Goal: Task Accomplishment & Management: Manage account settings

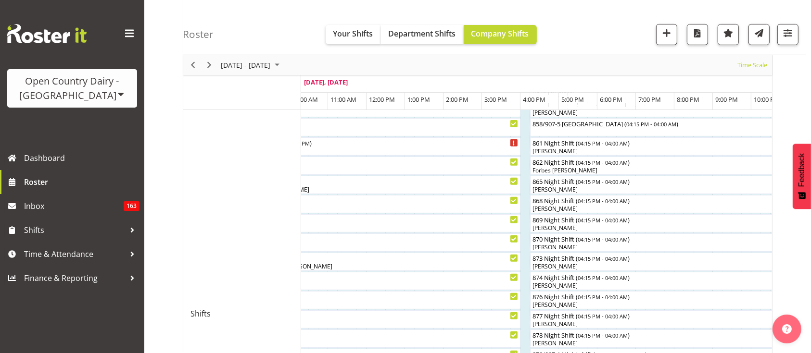
scroll to position [301, 0]
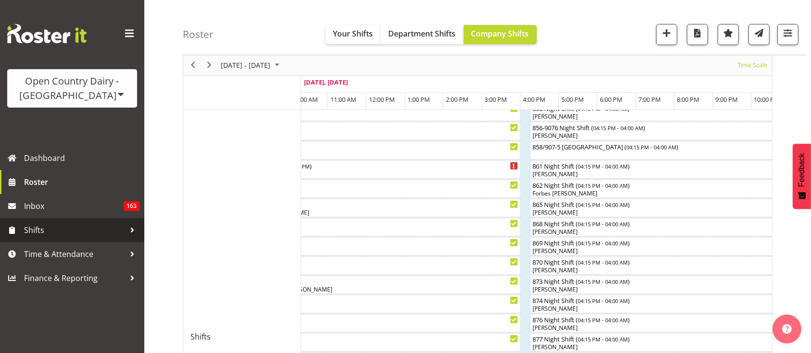
click at [44, 230] on span "Shifts" at bounding box center [74, 230] width 101 height 14
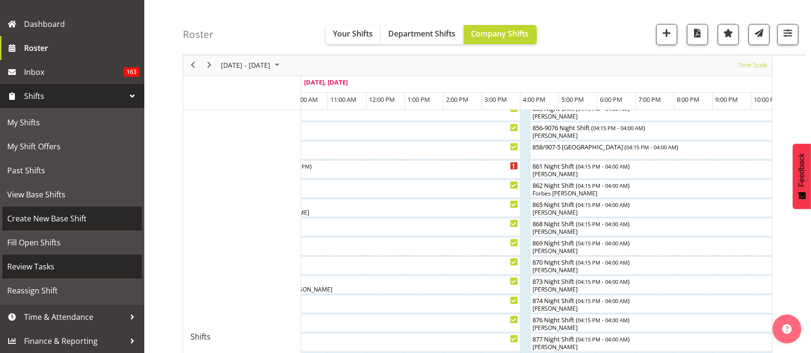
scroll to position [0, 0]
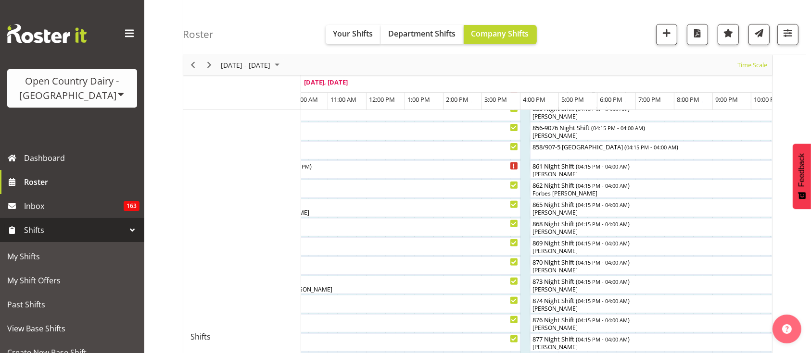
click at [94, 238] on link "Shifts" at bounding box center [72, 230] width 144 height 24
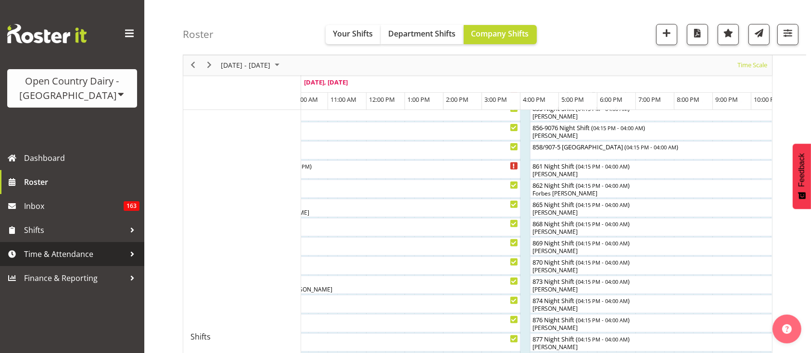
click at [88, 248] on span "Time & Attendance" at bounding box center [74, 254] width 101 height 14
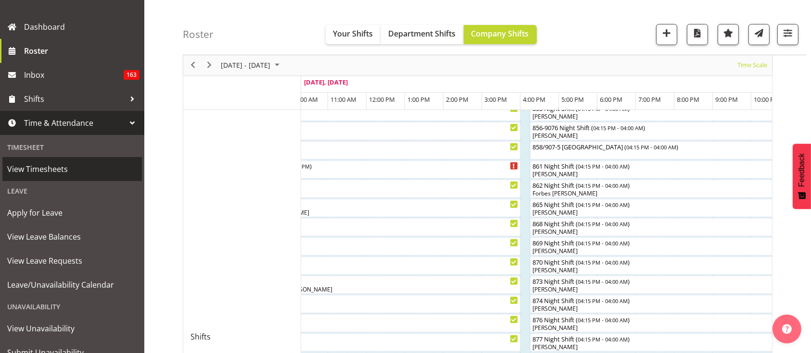
scroll to position [132, 0]
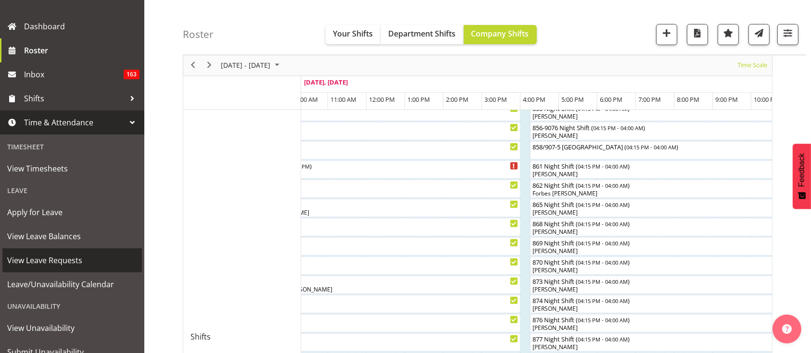
click at [69, 258] on span "View Leave Requests" at bounding box center [72, 260] width 130 height 14
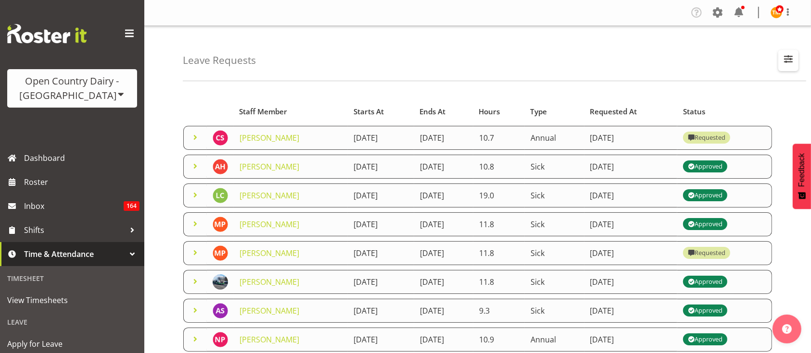
click at [787, 53] on span "button" at bounding box center [788, 59] width 13 height 13
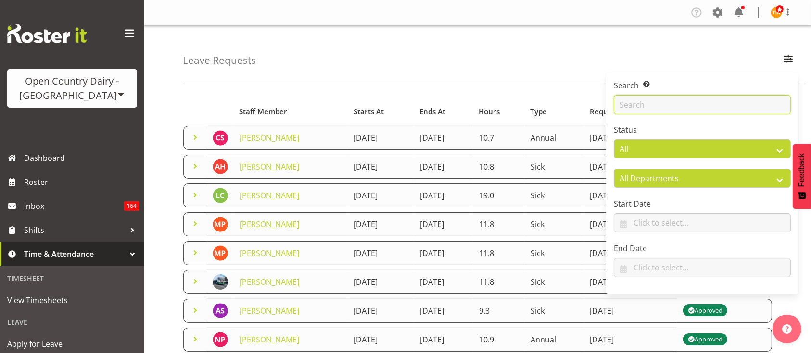
click at [744, 95] on input "text" at bounding box center [702, 104] width 177 height 19
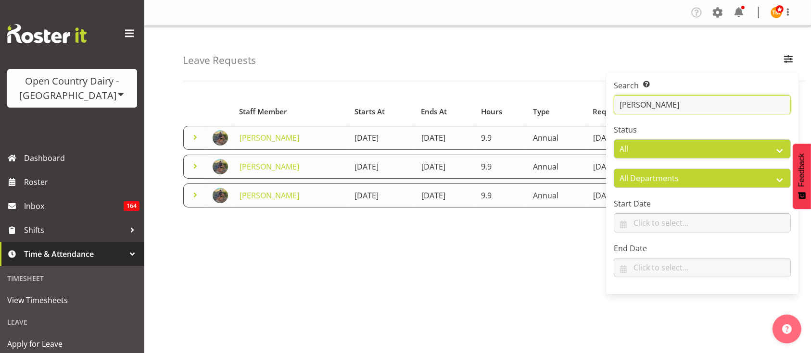
type input "[PERSON_NAME]"
click at [365, 70] on div "Leave Requests Search Search for a particular employee [PERSON_NAME] Status All…" at bounding box center [494, 53] width 623 height 55
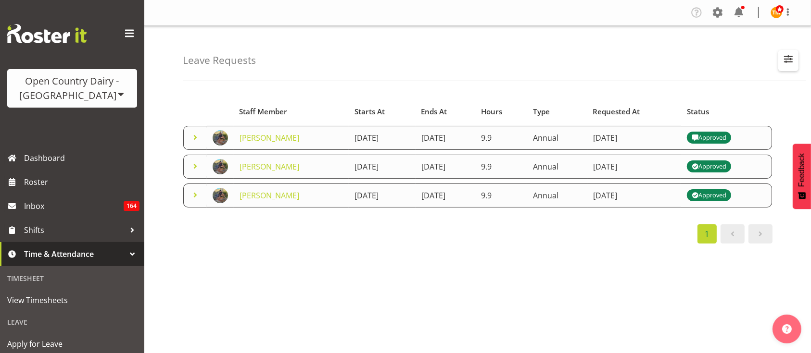
click at [792, 55] on span "button" at bounding box center [788, 59] width 13 height 13
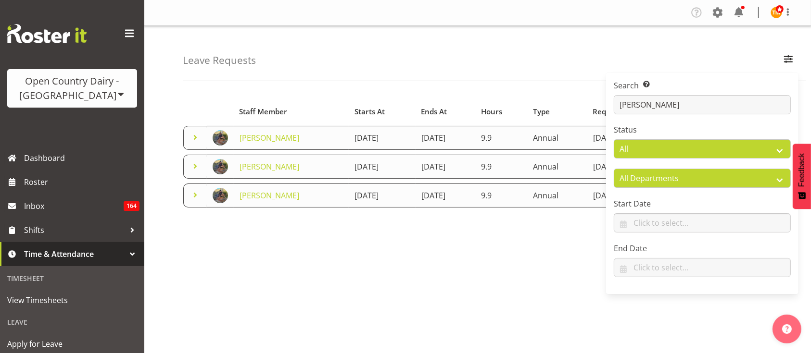
click at [687, 50] on div "Leave Requests Search Search for a particular employee carl Status All Approved…" at bounding box center [494, 53] width 623 height 55
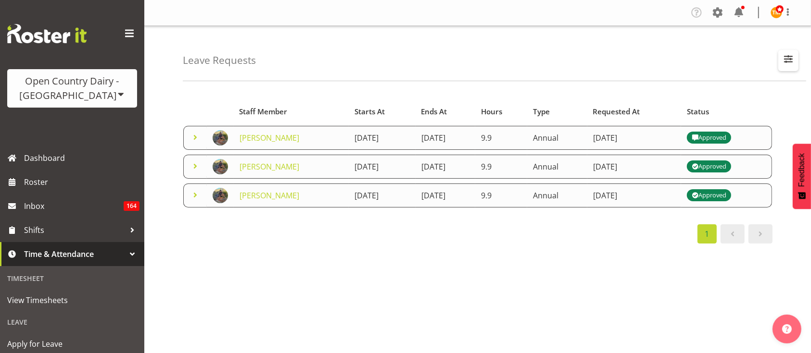
click at [782, 65] on span "button" at bounding box center [788, 59] width 13 height 13
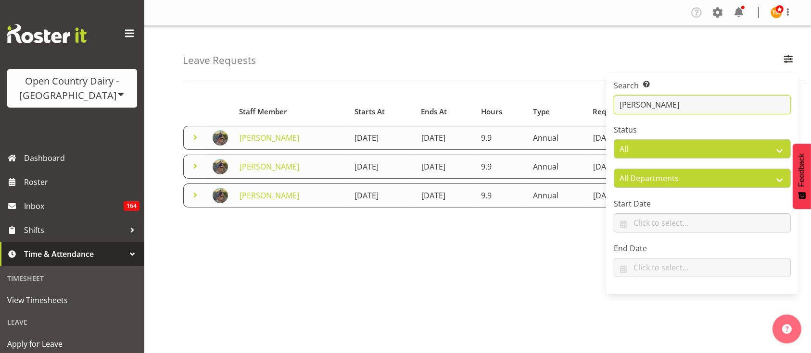
click at [712, 102] on input "carl" at bounding box center [702, 104] width 177 height 19
click at [258, 88] on div "Starts At Type Requested At Status Staff Member Starts At Ends At Hours Type Re…" at bounding box center [497, 280] width 628 height 385
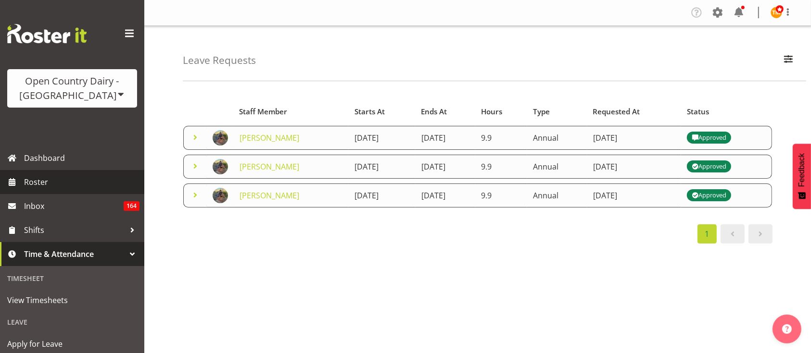
click at [39, 175] on span "Roster" at bounding box center [81, 182] width 115 height 14
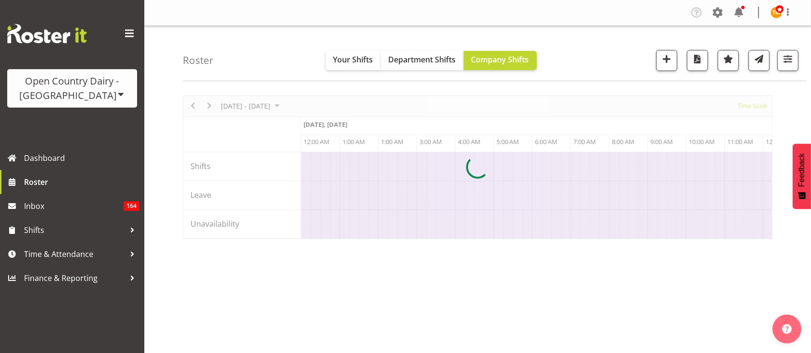
scroll to position [0, 5539]
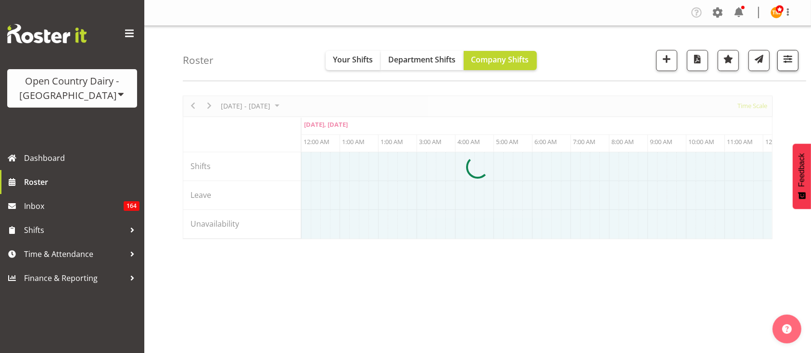
click at [790, 54] on span "button" at bounding box center [787, 59] width 13 height 13
click at [791, 65] on button "button" at bounding box center [787, 60] width 21 height 21
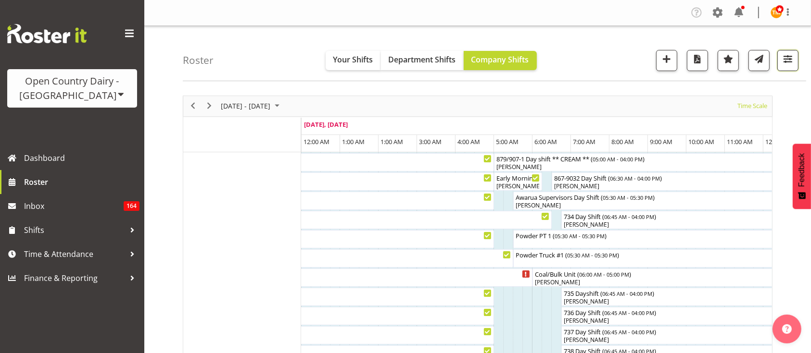
click at [790, 63] on span "button" at bounding box center [787, 59] width 13 height 13
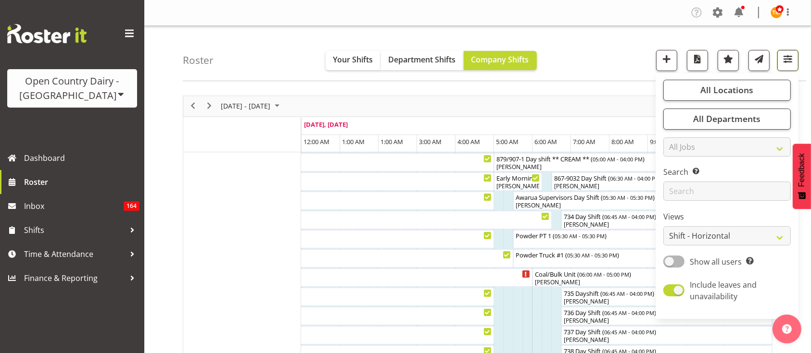
click at [790, 63] on span "button" at bounding box center [787, 59] width 13 height 13
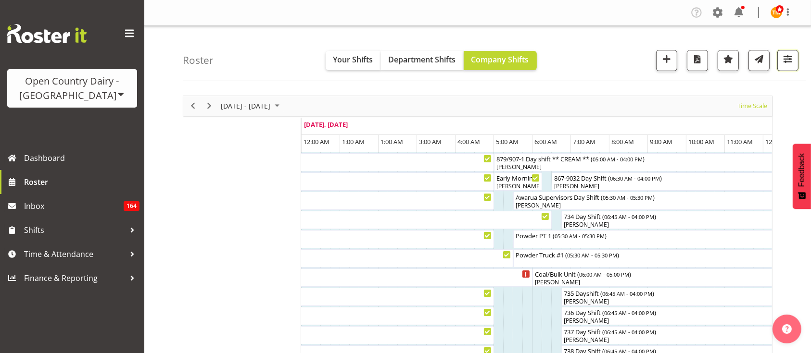
click at [790, 63] on span "button" at bounding box center [787, 59] width 13 height 13
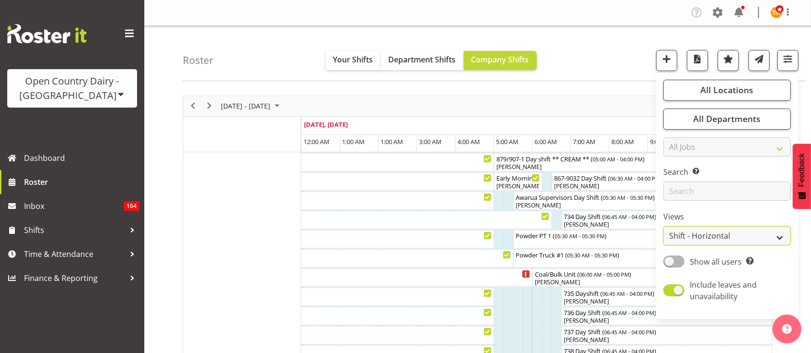
click at [746, 230] on select "Staff Role Shift - Horizontal Shift - Vertical Staff - Location" at bounding box center [726, 235] width 127 height 19
select select "staff"
click at [664, 226] on select "Staff Role Shift - Horizontal Shift - Vertical Staff - Location" at bounding box center [726, 235] width 127 height 19
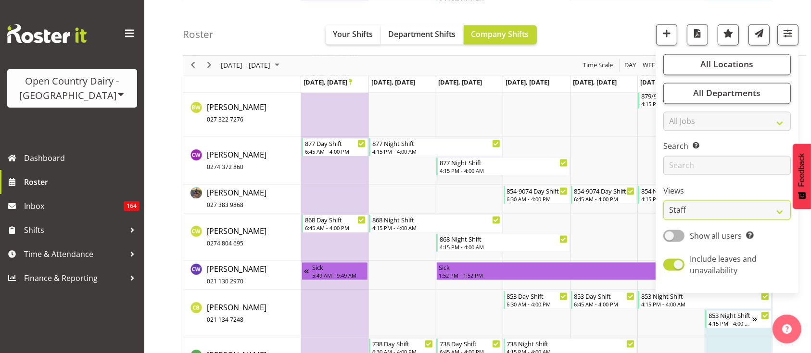
scroll to position [1783, 0]
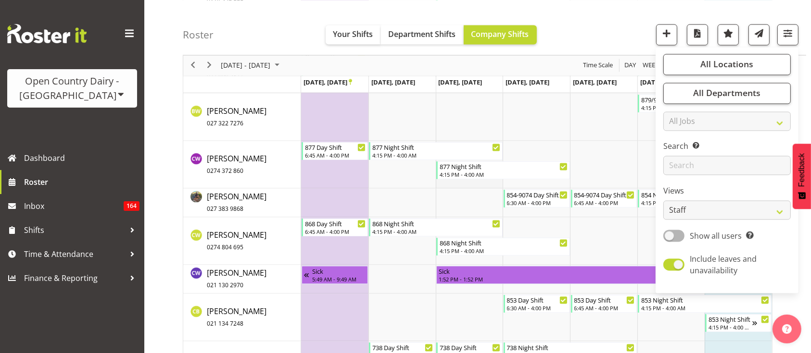
click at [467, 179] on td "Timeline Week of September 28, 2025" at bounding box center [469, 165] width 67 height 48
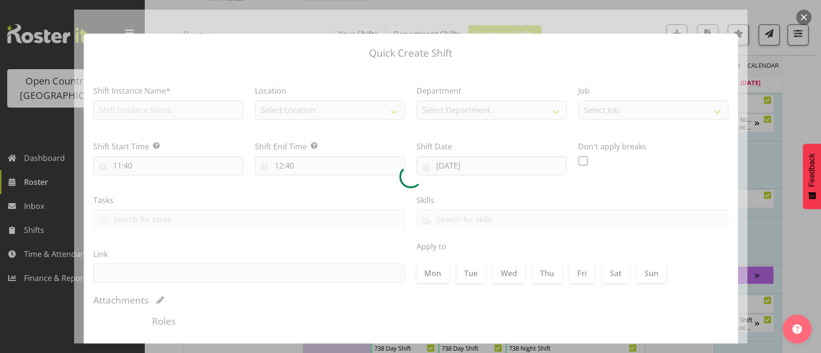
click at [547, 151] on div at bounding box center [410, 177] width 673 height 334
type input "24/09/2025"
checkbox input "true"
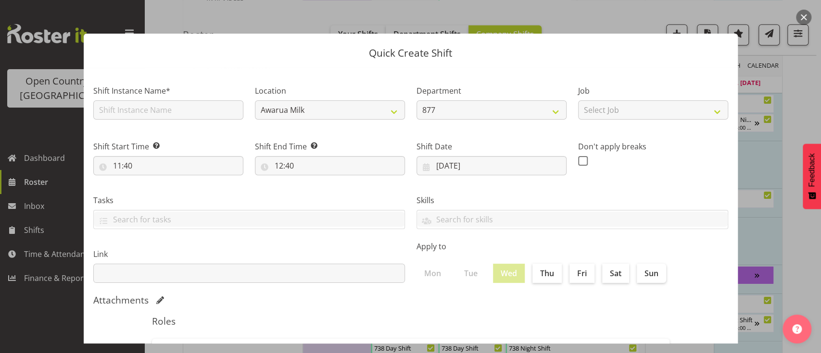
click at [800, 20] on button "button" at bounding box center [803, 17] width 15 height 15
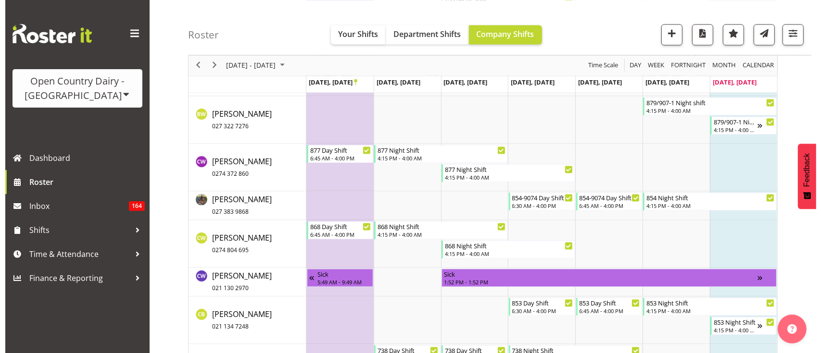
scroll to position [1780, 0]
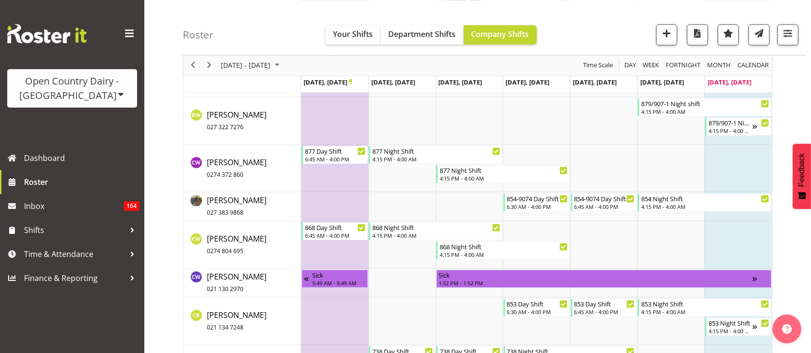
click at [730, 220] on td "Timeline Week of September 28, 2025" at bounding box center [737, 207] width 67 height 29
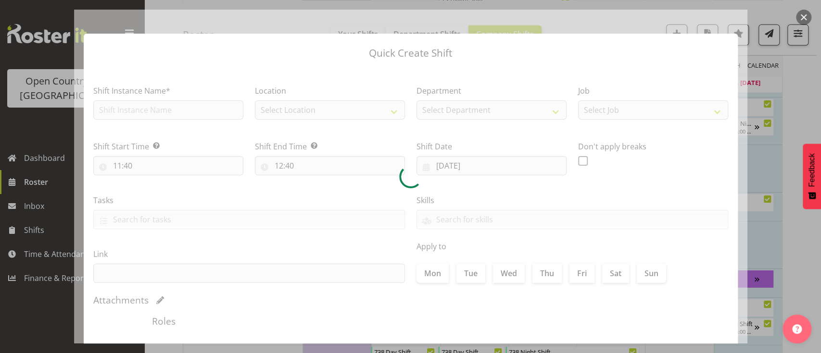
checkbox input "true"
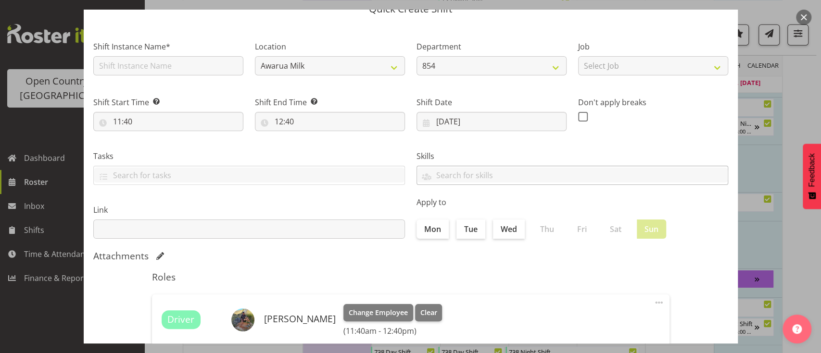
scroll to position [46, 0]
click at [425, 310] on span "Clear" at bounding box center [428, 311] width 17 height 11
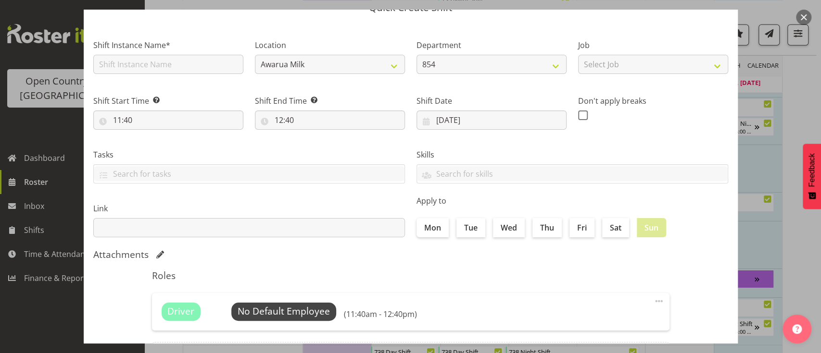
scroll to position [142, 0]
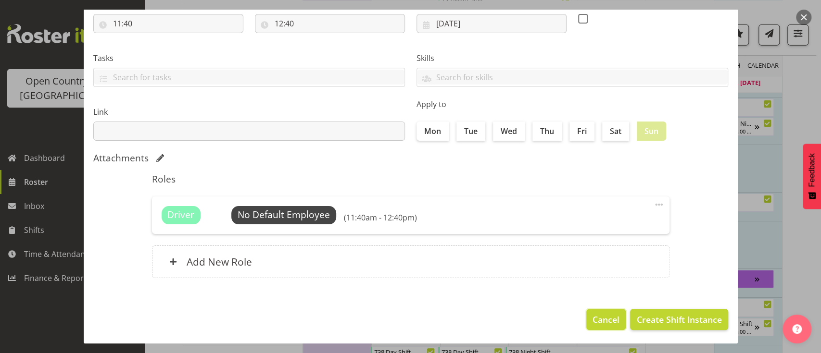
click at [604, 322] on span "Cancel" at bounding box center [605, 320] width 27 height 13
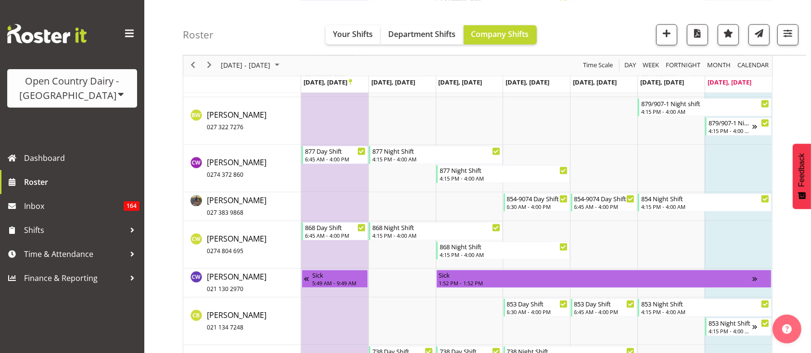
click at [713, 212] on td "Timeline Week of September 28, 2025" at bounding box center [737, 207] width 67 height 29
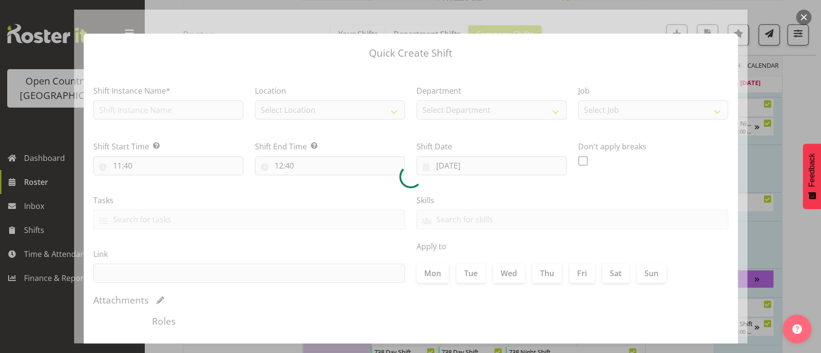
checkbox input "true"
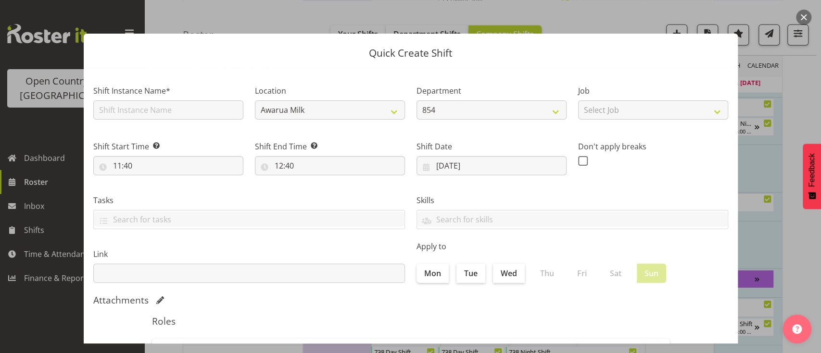
scroll to position [156, 0]
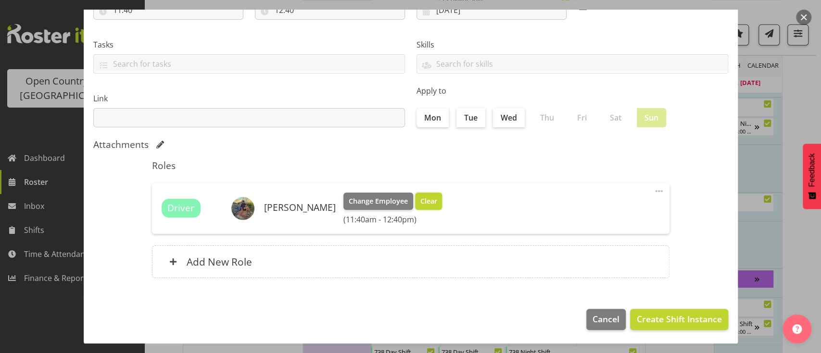
click at [420, 196] on span "Clear" at bounding box center [428, 201] width 17 height 11
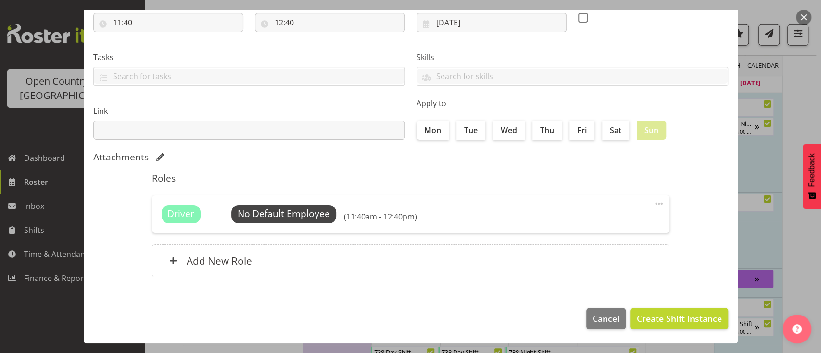
scroll to position [143, 0]
click at [648, 329] on button "Create Shift Instance" at bounding box center [679, 319] width 98 height 21
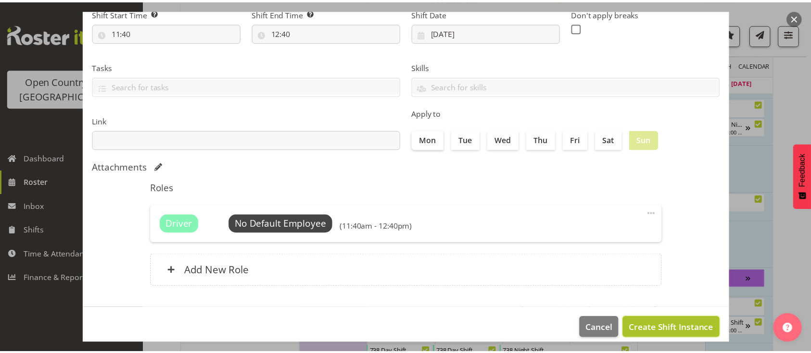
scroll to position [152, 0]
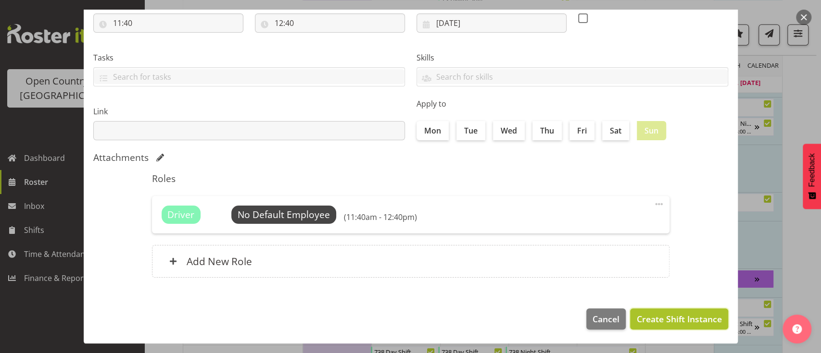
click at [646, 310] on button "Create Shift Instance" at bounding box center [679, 319] width 98 height 21
click at [665, 325] on button "Create Shift Instance" at bounding box center [679, 319] width 98 height 21
click at [608, 314] on span "Cancel" at bounding box center [605, 319] width 27 height 13
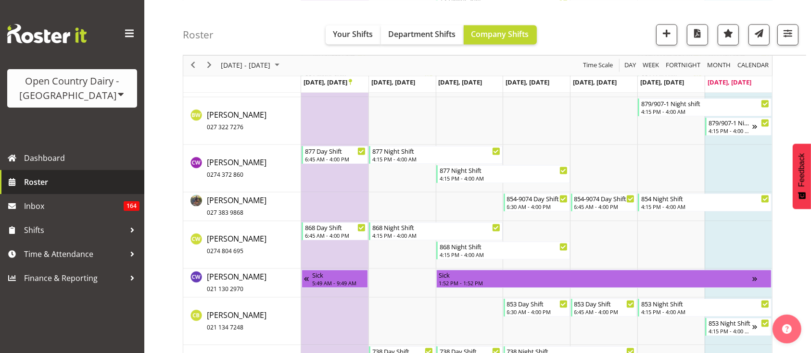
click at [67, 173] on link "Roster" at bounding box center [72, 182] width 144 height 24
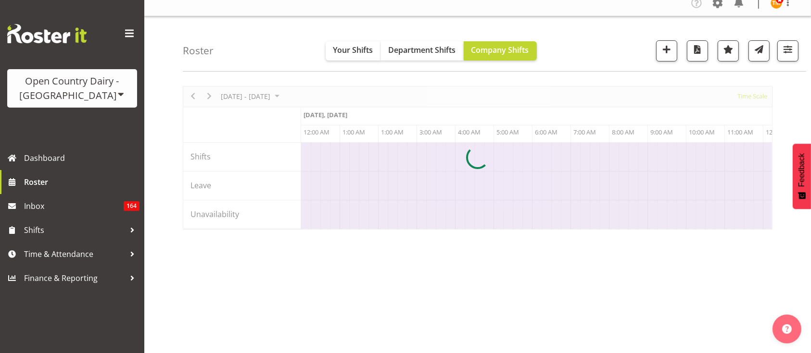
scroll to position [0, 5539]
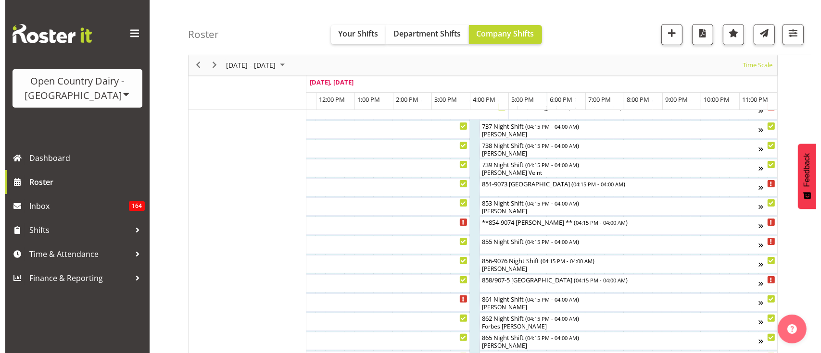
scroll to position [169, 0]
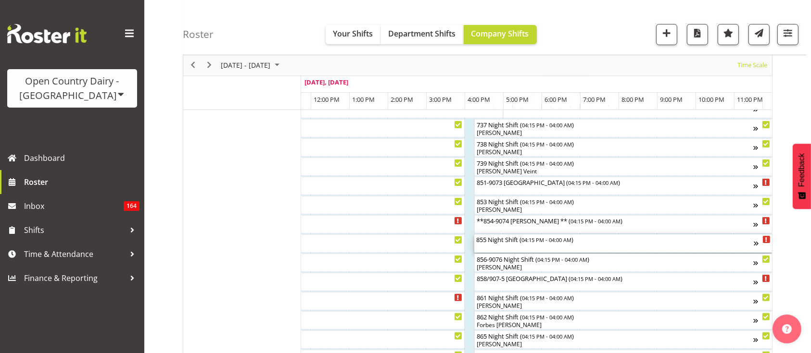
click at [567, 245] on div "855 Night Shift ( 04:15 PM - 04:00 AM )" at bounding box center [614, 244] width 277 height 18
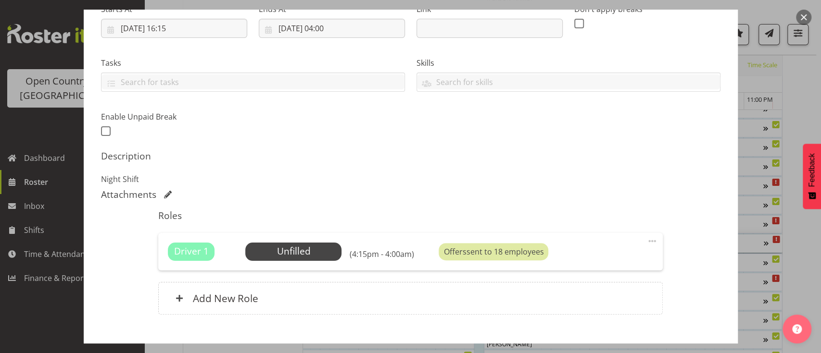
scroll to position [165, 0]
click at [299, 251] on span "Select Employee" at bounding box center [294, 251] width 72 height 14
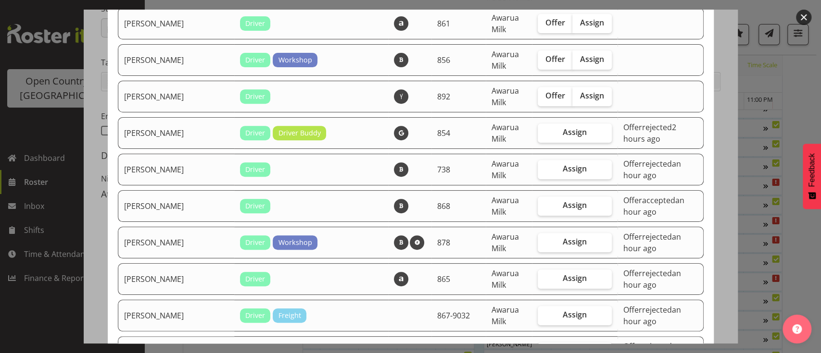
scroll to position [247, 0]
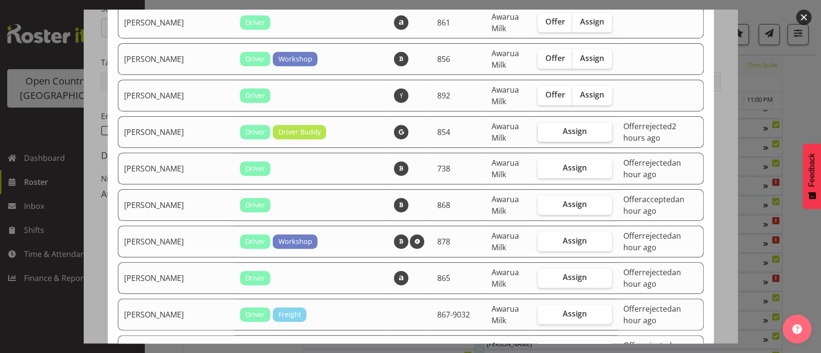
click at [563, 129] on span "Assign" at bounding box center [575, 131] width 24 height 10
click at [544, 129] on input "Assign" at bounding box center [541, 131] width 6 height 6
checkbox input "true"
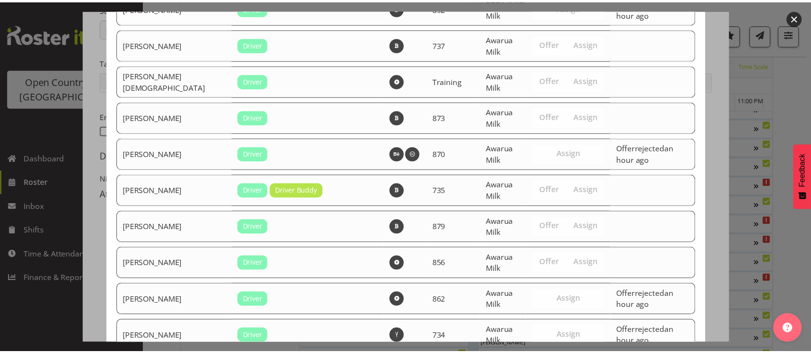
scroll to position [1017, 0]
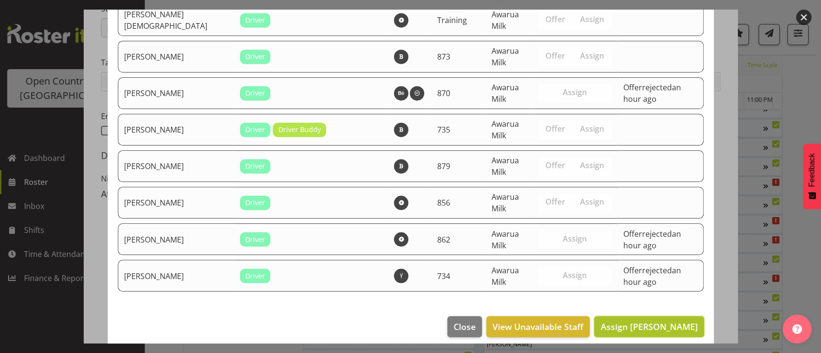
click at [631, 321] on span "Assign Carl Johnstone" at bounding box center [648, 327] width 97 height 12
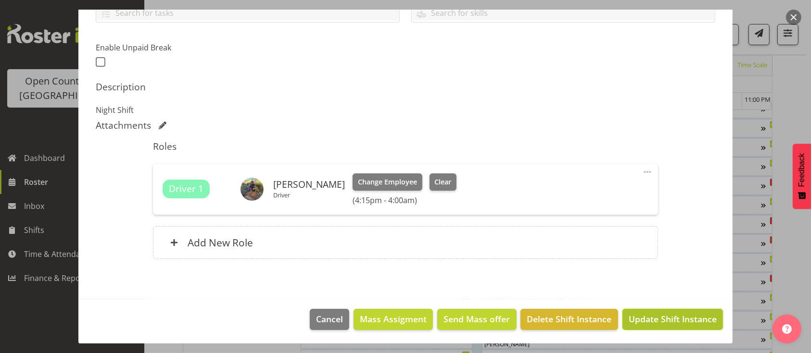
click at [659, 316] on span "Update Shift Instance" at bounding box center [672, 319] width 88 height 13
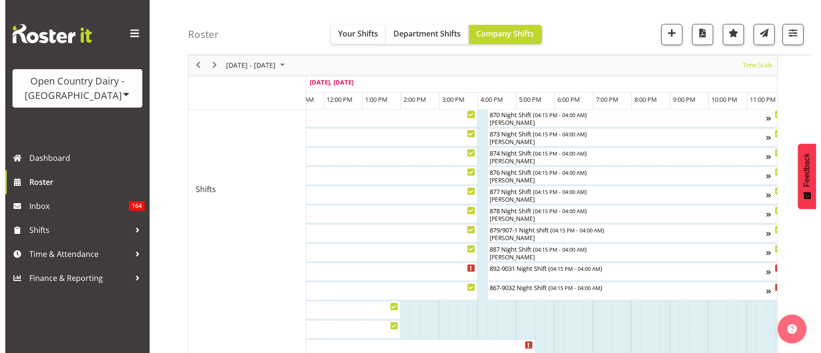
scroll to position [464, 0]
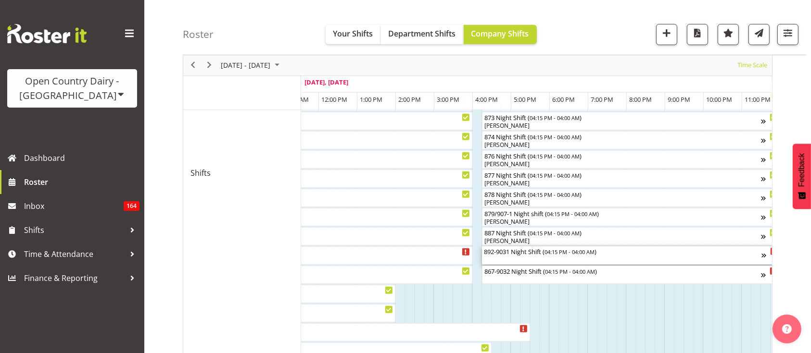
click at [568, 258] on div "892-9031 Night Shift ( 04:15 PM - 04:00 AM )" at bounding box center [622, 256] width 277 height 18
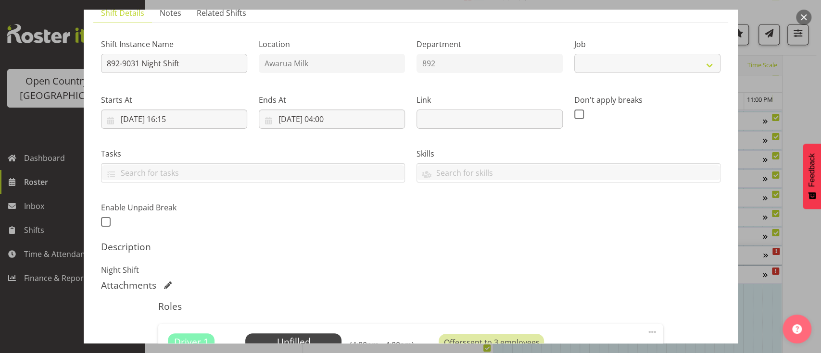
select select "10670"
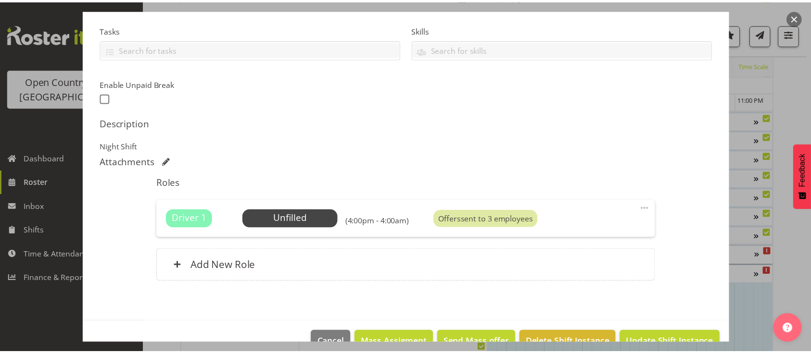
scroll to position [210, 0]
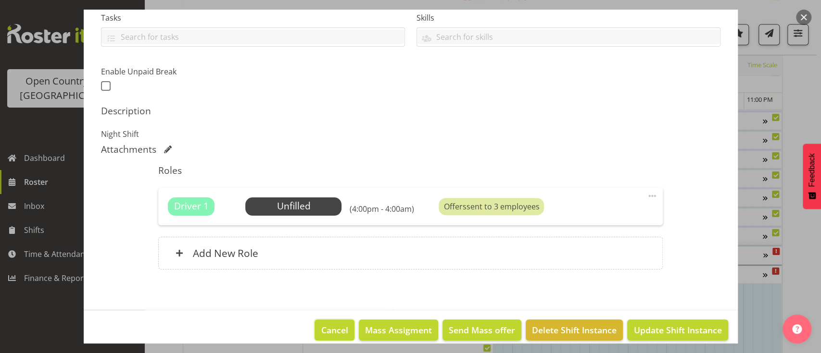
click at [329, 329] on span "Cancel" at bounding box center [334, 330] width 27 height 13
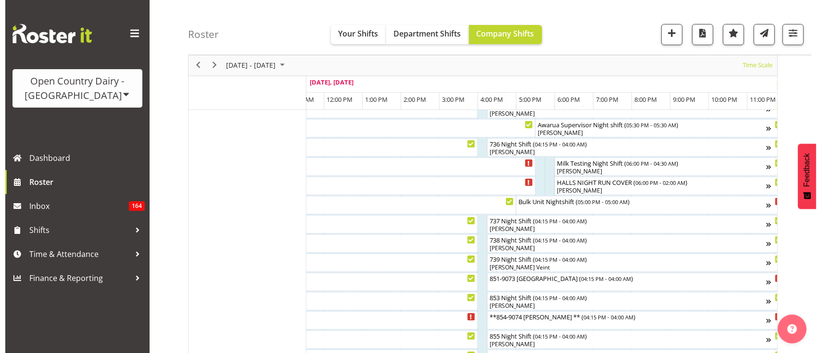
scroll to position [105, 0]
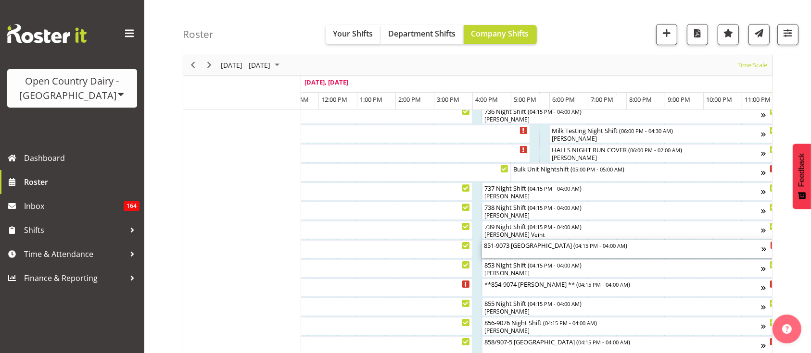
click at [528, 250] on div "851-9073 NORTH ISLAND ( 04:15 PM - 04:00 AM )" at bounding box center [622, 249] width 277 height 18
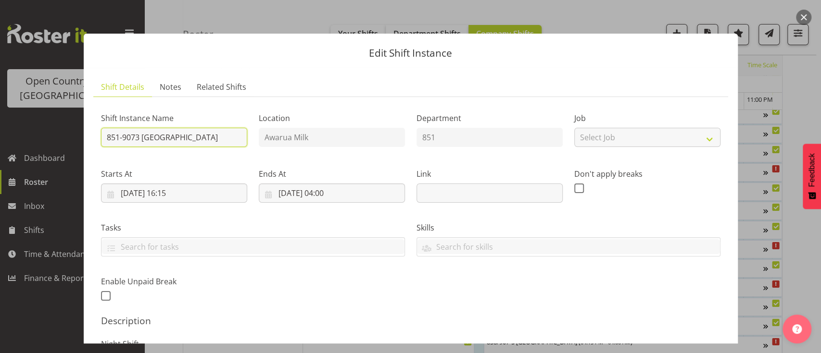
drag, startPoint x: 217, startPoint y: 134, endPoint x: 143, endPoint y: 134, distance: 73.6
click at [143, 134] on input "851-9073 NORTH ISLAND" at bounding box center [174, 137] width 146 height 19
type input "851-9073"
click at [504, 293] on div "Shift Instance Name 851-9073 Location Awarua Milk Department 851 Job Select Job…" at bounding box center [410, 204] width 631 height 211
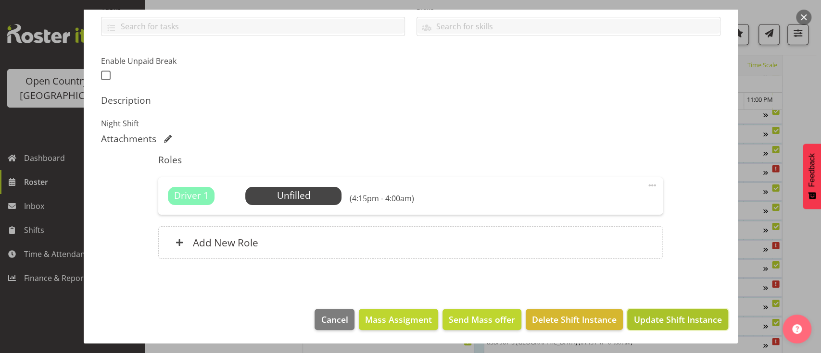
click at [658, 315] on span "Update Shift Instance" at bounding box center [677, 320] width 88 height 13
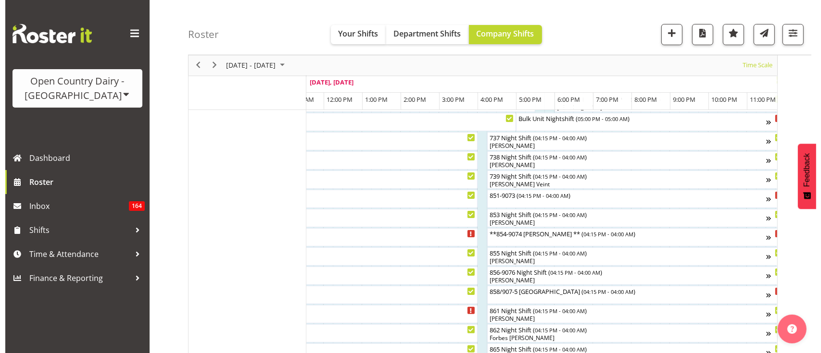
scroll to position [157, 0]
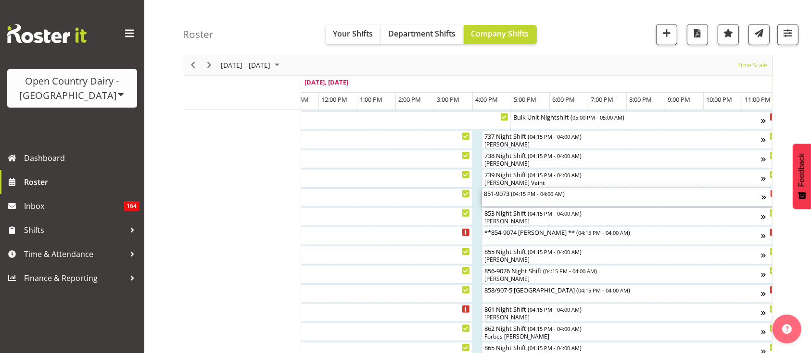
click at [534, 188] on div "851-9073 ( 04:15 PM - 04:00 AM )" at bounding box center [622, 193] width 277 height 10
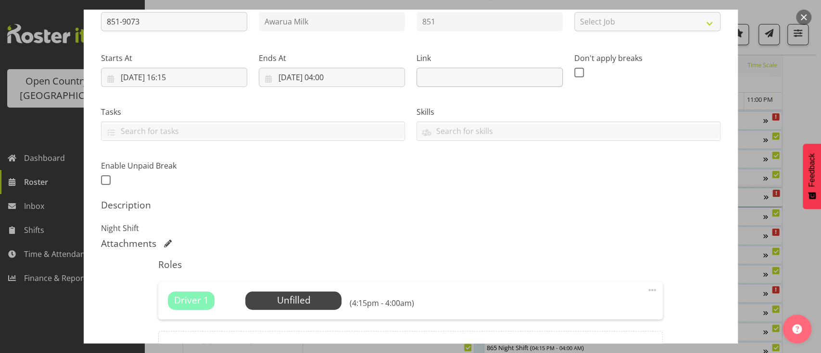
scroll to position [118, 0]
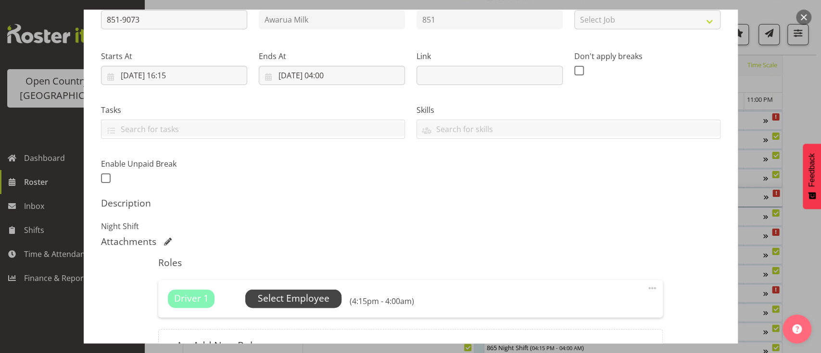
click at [318, 292] on span "Select Employee" at bounding box center [294, 299] width 72 height 14
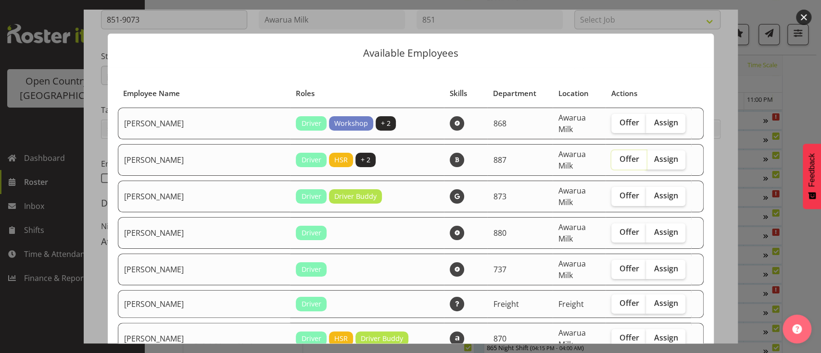
click at [611, 156] on input "Offer" at bounding box center [614, 159] width 6 height 6
checkbox input "true"
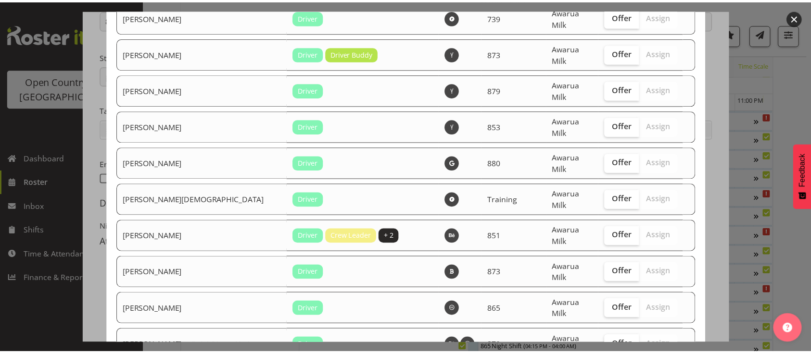
scroll to position [3391, 0]
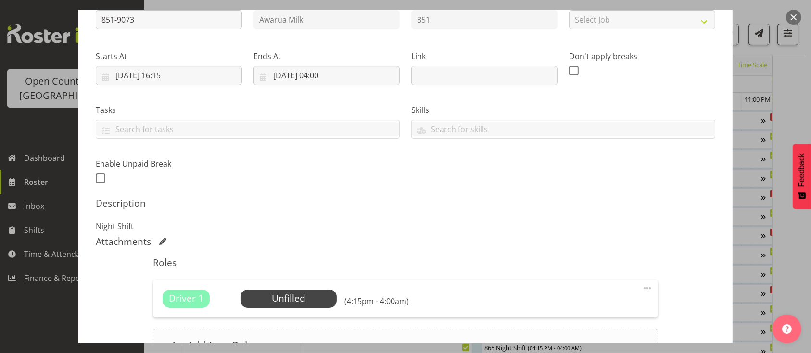
scroll to position [221, 0]
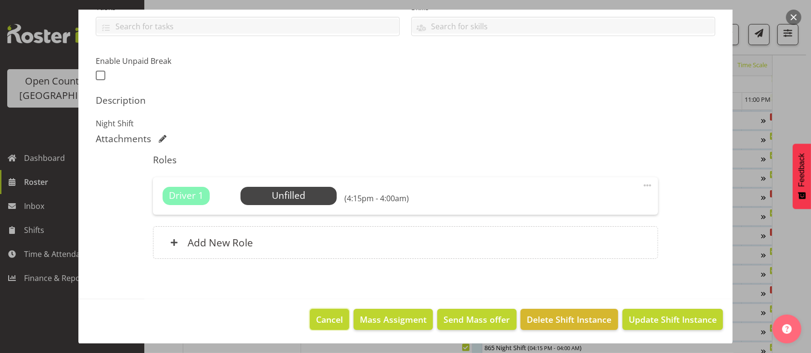
click at [320, 314] on span "Cancel" at bounding box center [329, 320] width 27 height 13
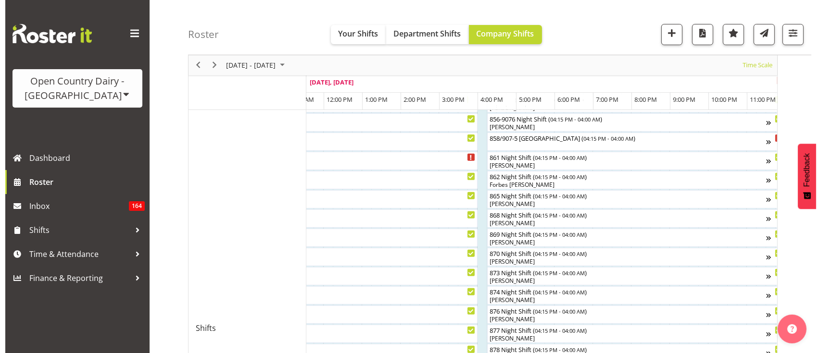
scroll to position [340, 0]
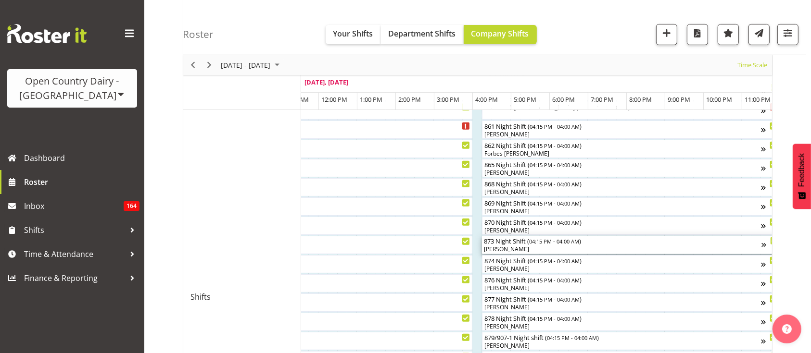
click at [536, 252] on div "[PERSON_NAME]" at bounding box center [622, 249] width 277 height 9
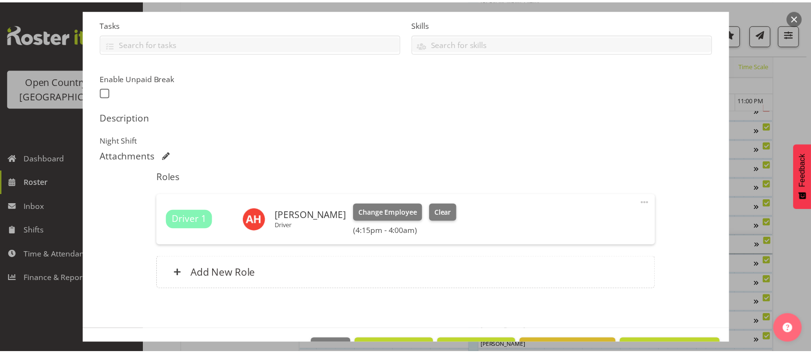
scroll to position [234, 0]
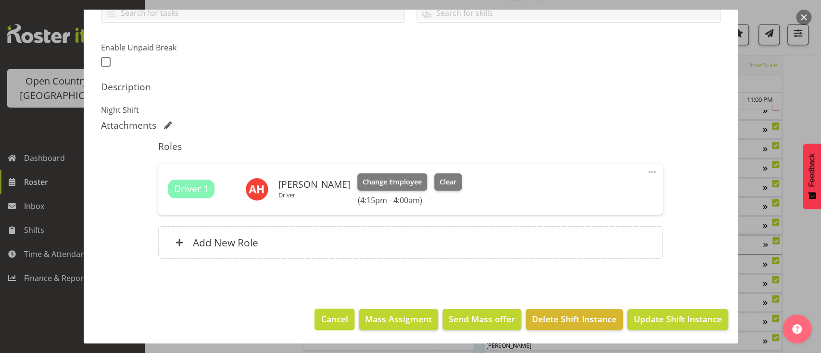
click at [335, 314] on span "Cancel" at bounding box center [334, 319] width 27 height 13
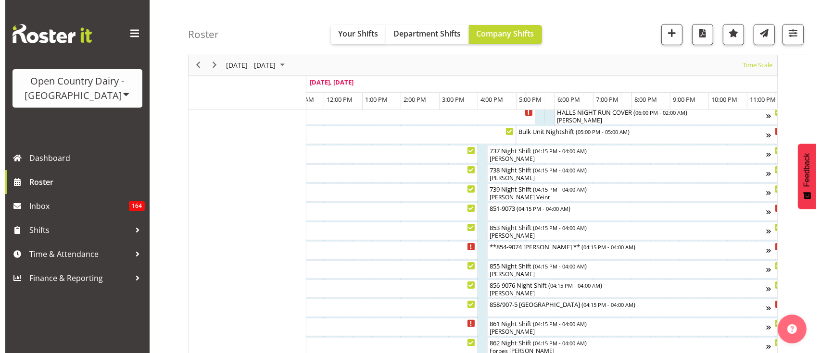
scroll to position [142, 0]
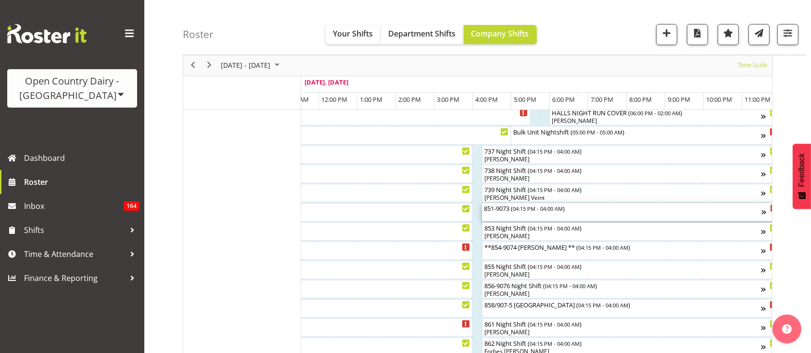
click at [509, 216] on div "851-9073 ( 04:15 PM - 04:00 AM )" at bounding box center [622, 212] width 277 height 18
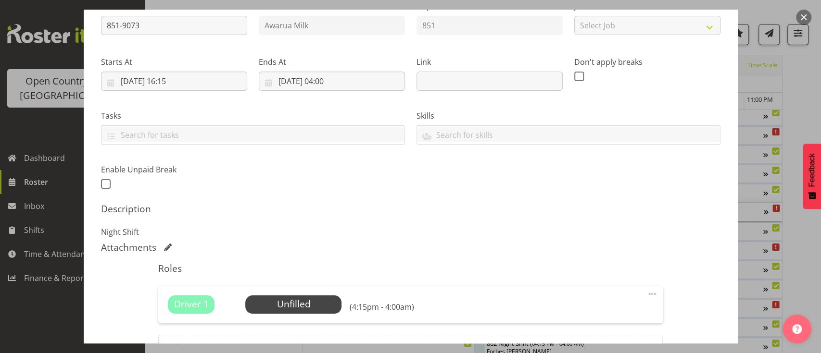
scroll to position [113, 0]
click at [297, 302] on span "Select Employee" at bounding box center [294, 304] width 72 height 14
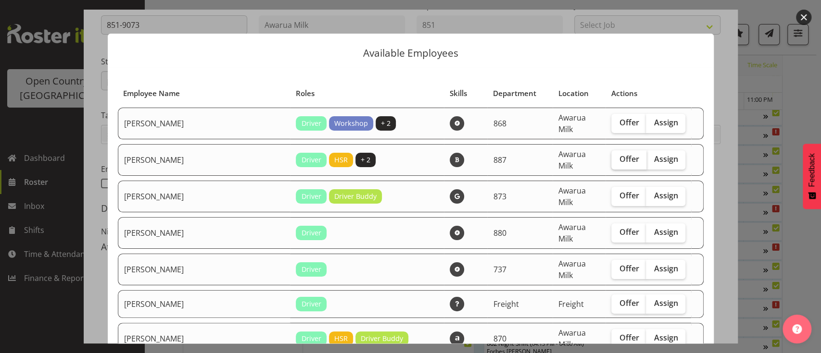
click at [611, 154] on label "Offer" at bounding box center [628, 160] width 35 height 19
click at [611, 156] on input "Offer" at bounding box center [614, 159] width 6 height 6
checkbox input "true"
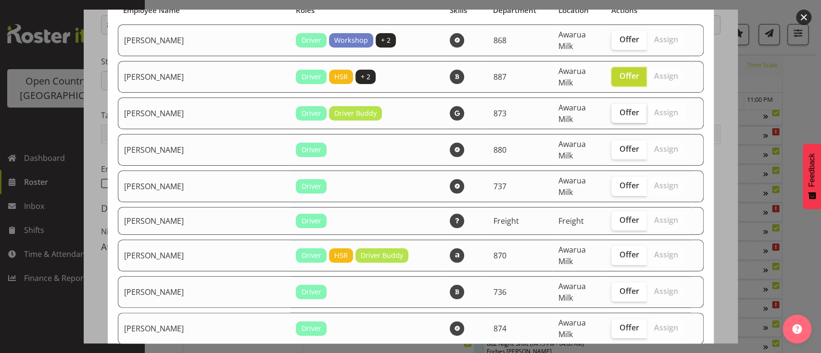
scroll to position [88, 0]
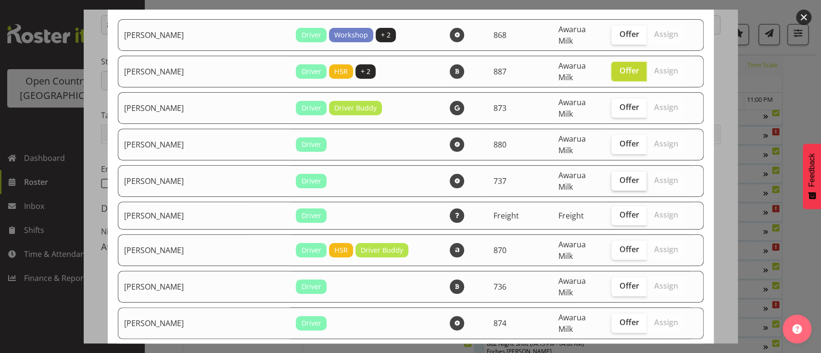
click at [619, 176] on span "Offer" at bounding box center [629, 181] width 20 height 10
click at [611, 177] on input "Offer" at bounding box center [614, 180] width 6 height 6
click at [611, 172] on label "Offer" at bounding box center [628, 181] width 35 height 19
click at [611, 177] on input "Offer" at bounding box center [614, 180] width 6 height 6
checkbox input "false"
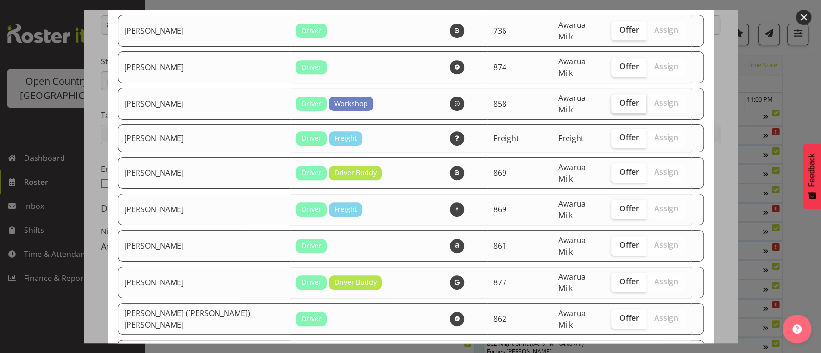
scroll to position [346, 0]
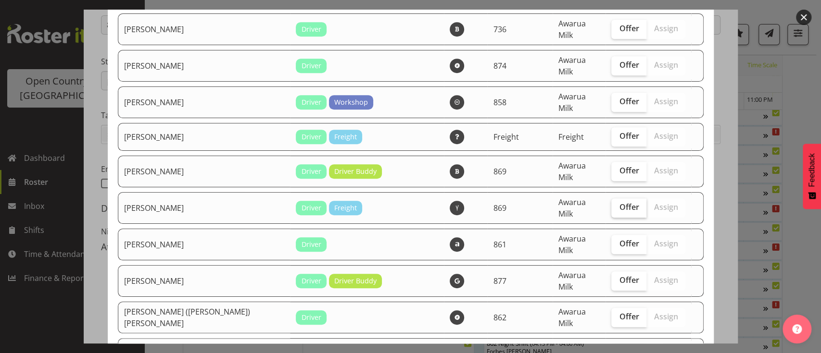
click at [619, 202] on span "Offer" at bounding box center [629, 207] width 20 height 10
click at [611, 204] on input "Offer" at bounding box center [614, 207] width 6 height 6
checkbox input "true"
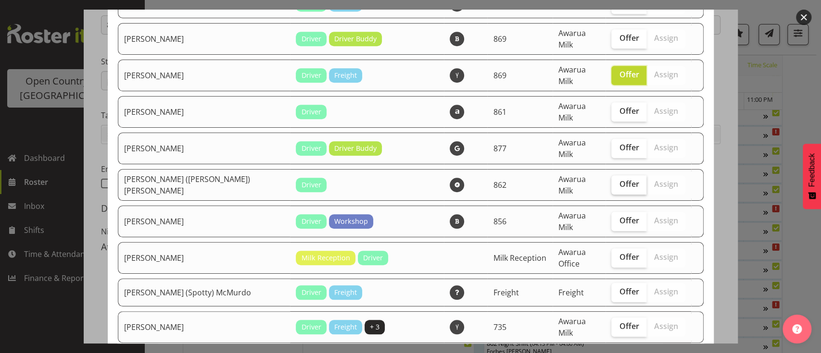
scroll to position [481, 0]
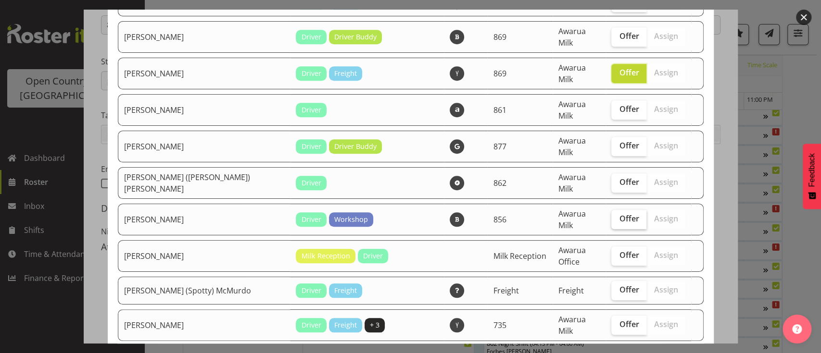
click at [611, 210] on label "Offer" at bounding box center [628, 219] width 35 height 19
click at [611, 216] on input "Offer" at bounding box center [614, 219] width 6 height 6
checkbox input "true"
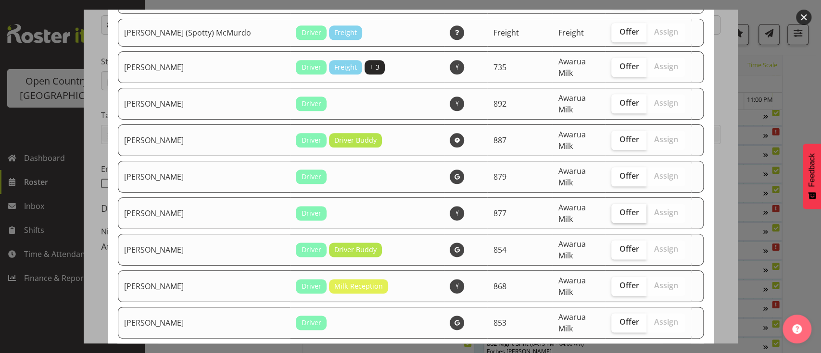
scroll to position [781, 0]
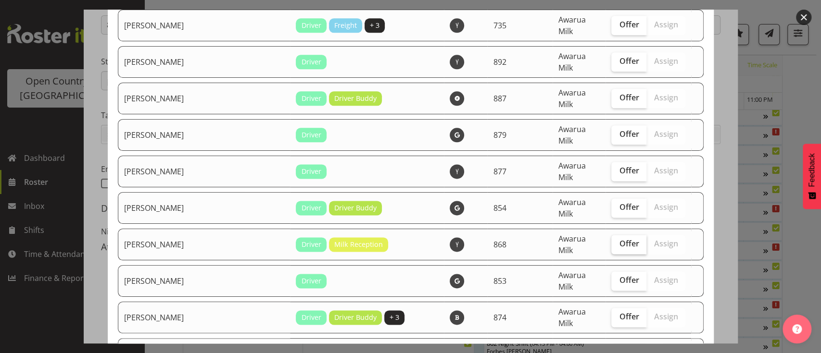
click at [619, 239] on span "Offer" at bounding box center [629, 244] width 20 height 10
click at [611, 241] on input "Offer" at bounding box center [614, 244] width 6 height 6
checkbox input "true"
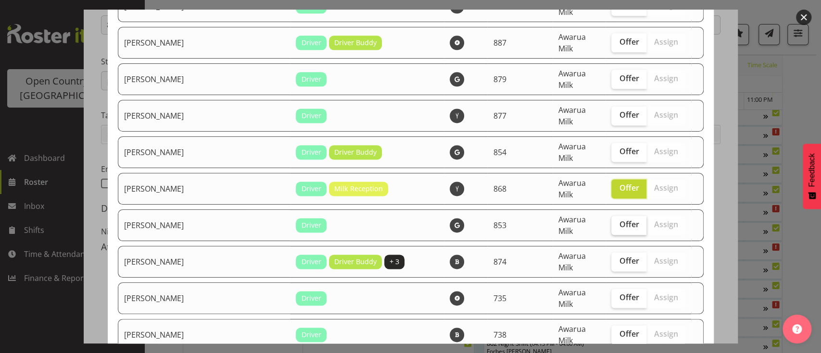
scroll to position [837, 0]
click at [611, 258] on input "Offer" at bounding box center [614, 261] width 6 height 6
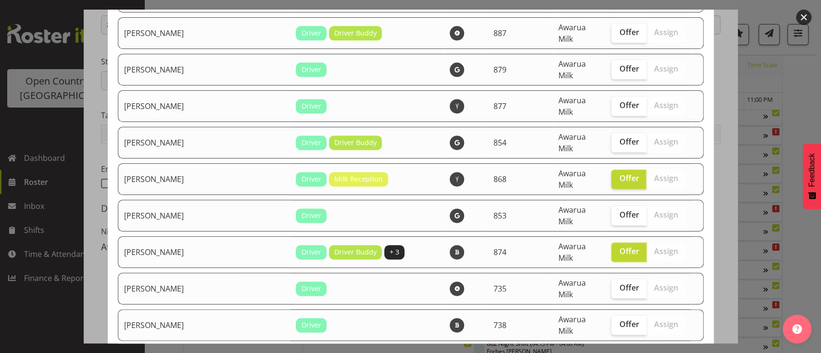
scroll to position [847, 0]
click at [619, 246] on span "Offer" at bounding box center [629, 251] width 20 height 10
click at [611, 248] on input "Offer" at bounding box center [614, 251] width 6 height 6
checkbox input "false"
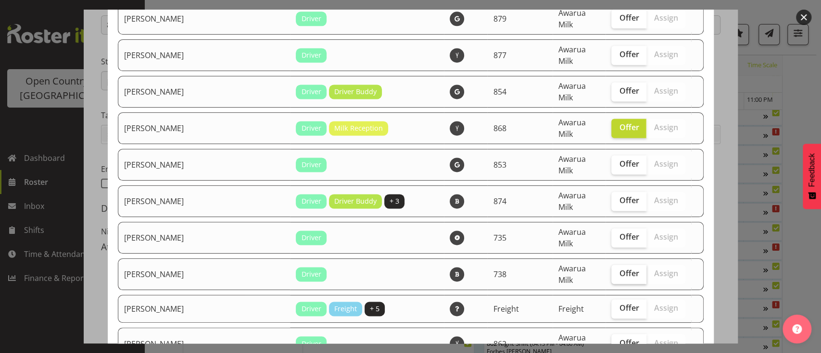
click at [619, 269] on span "Offer" at bounding box center [629, 274] width 20 height 10
click at [611, 271] on input "Offer" at bounding box center [614, 274] width 6 height 6
checkbox input "true"
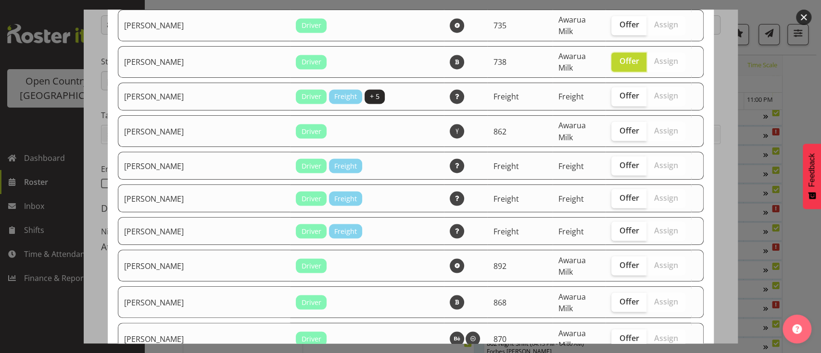
scroll to position [1110, 0]
click at [619, 296] on span "Offer" at bounding box center [629, 301] width 20 height 10
click at [612, 298] on input "Offer" at bounding box center [614, 301] width 6 height 6
checkbox input "true"
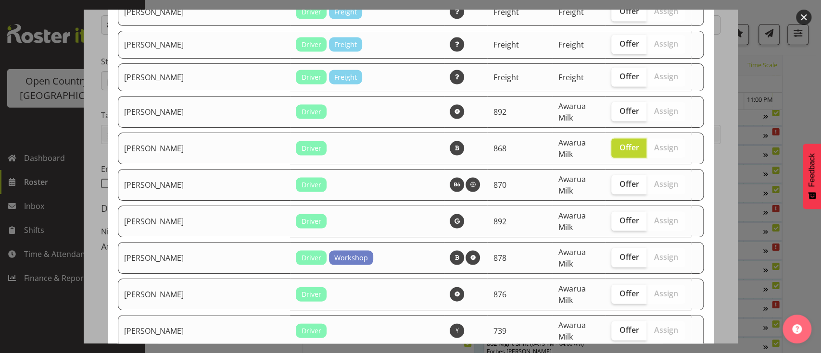
scroll to position [1300, 0]
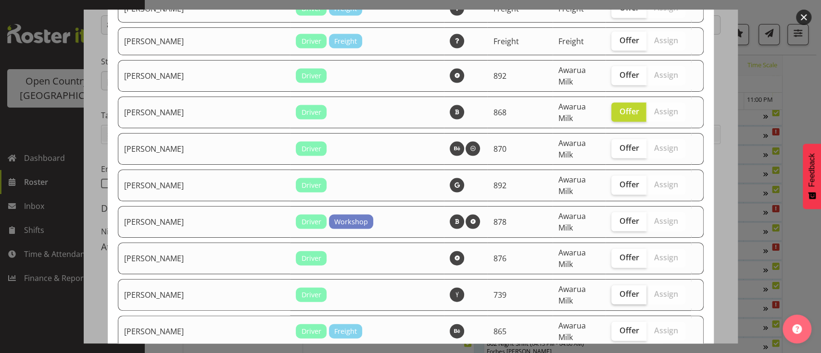
click at [619, 289] on span "Offer" at bounding box center [629, 294] width 20 height 10
click at [611, 291] on input "Offer" at bounding box center [614, 294] width 6 height 6
checkbox input "true"
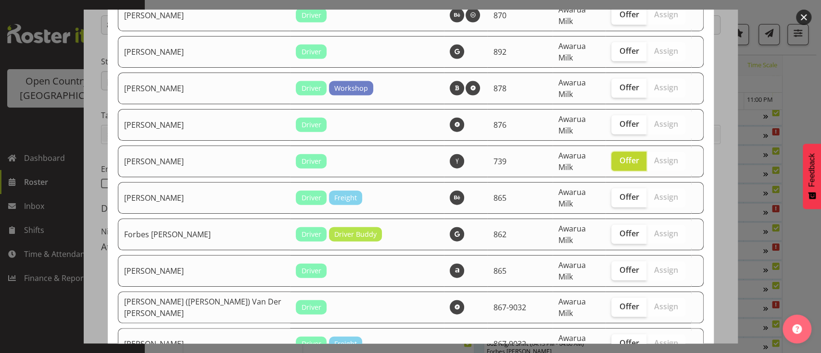
scroll to position [1435, 0]
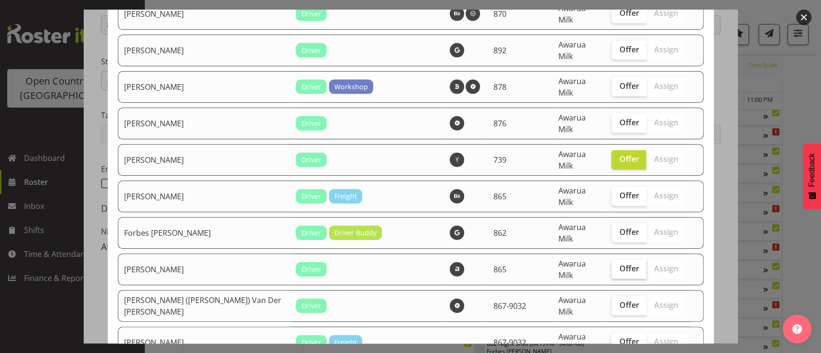
click at [611, 260] on label "Offer" at bounding box center [628, 269] width 35 height 19
click at [611, 266] on input "Offer" at bounding box center [614, 269] width 6 height 6
checkbox input "true"
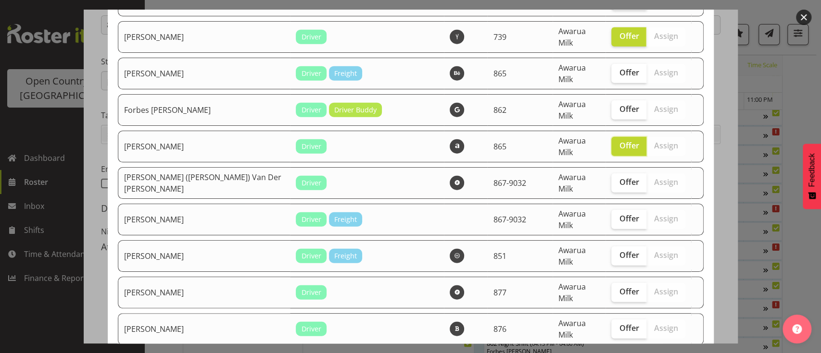
scroll to position [1587, 0]
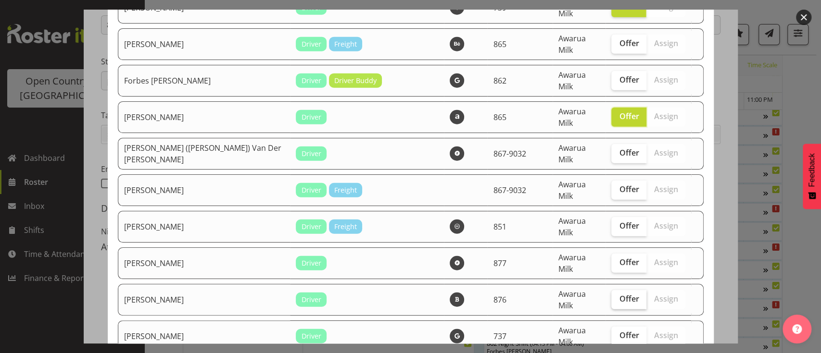
click at [619, 294] on span "Offer" at bounding box center [629, 299] width 20 height 10
click at [615, 296] on input "Offer" at bounding box center [614, 299] width 6 height 6
checkbox input "true"
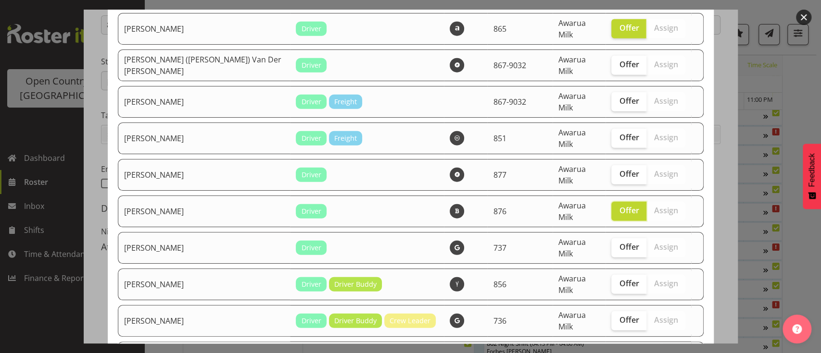
scroll to position [1677, 0]
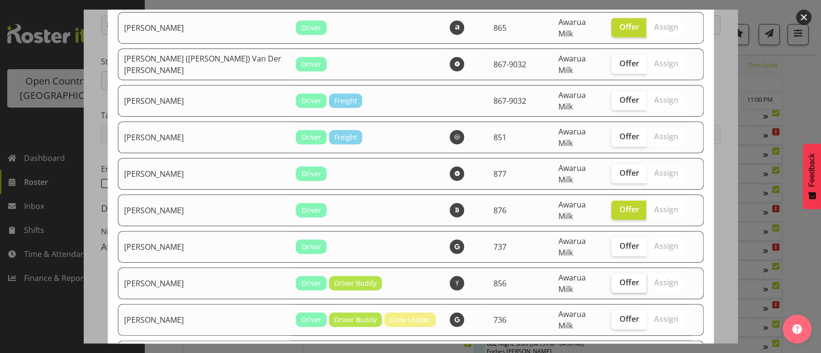
click at [619, 278] on span "Offer" at bounding box center [629, 283] width 20 height 10
click at [611, 280] on input "Offer" at bounding box center [614, 283] width 6 height 6
checkbox input "true"
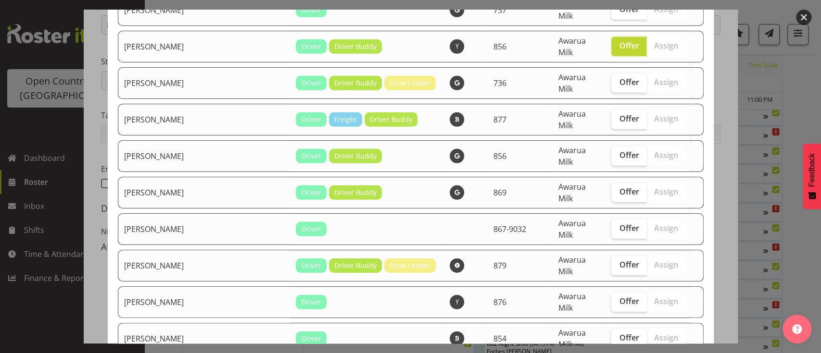
scroll to position [1914, 0]
click at [619, 296] on span "Offer" at bounding box center [629, 301] width 20 height 10
click at [611, 298] on input "Offer" at bounding box center [614, 301] width 6 height 6
checkbox input "true"
click at [611, 329] on label "Offer" at bounding box center [628, 338] width 35 height 19
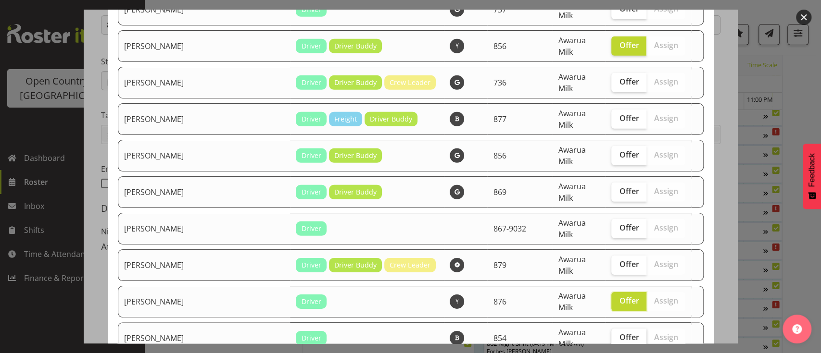
click at [611, 335] on input "Offer" at bounding box center [614, 338] width 6 height 6
checkbox input "true"
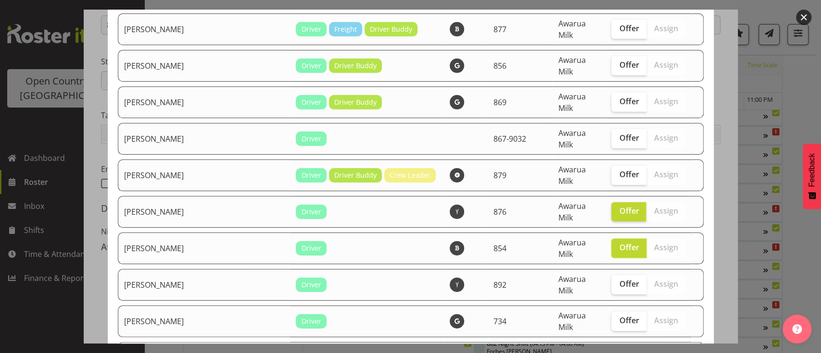
scroll to position [2011, 0]
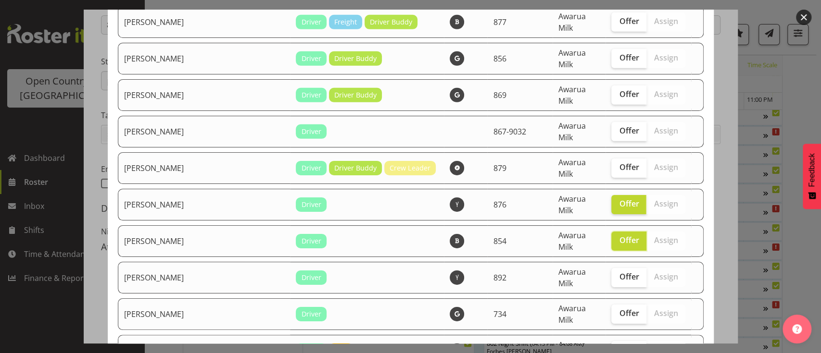
checkbox input "true"
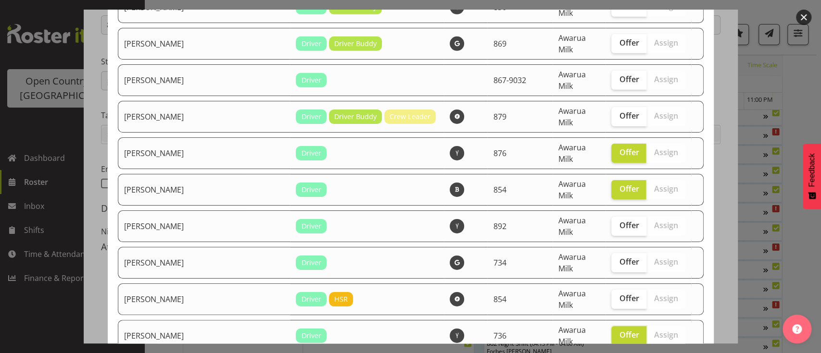
scroll to position [2083, 0]
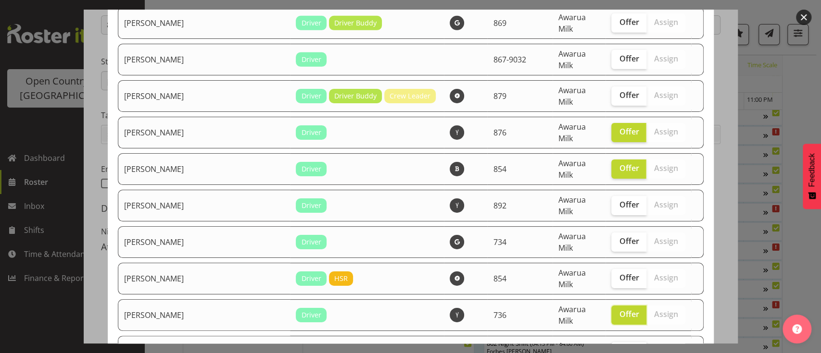
click at [611, 342] on label "Offer" at bounding box center [628, 351] width 35 height 19
click at [611, 348] on input "Offer" at bounding box center [614, 351] width 6 height 6
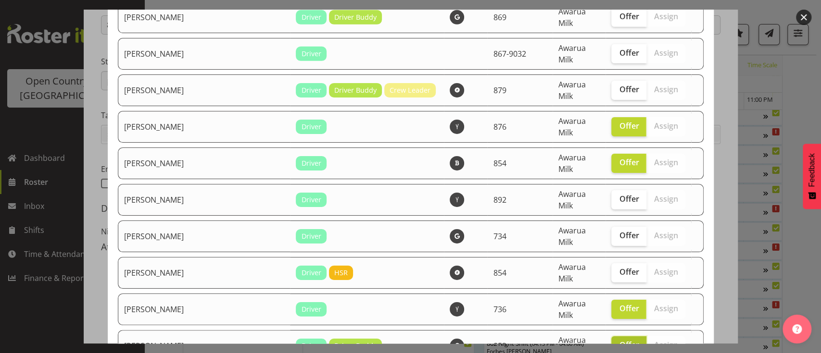
click at [619, 340] on span "Offer" at bounding box center [629, 345] width 20 height 10
click at [611, 342] on input "Offer" at bounding box center [614, 345] width 6 height 6
checkbox input "false"
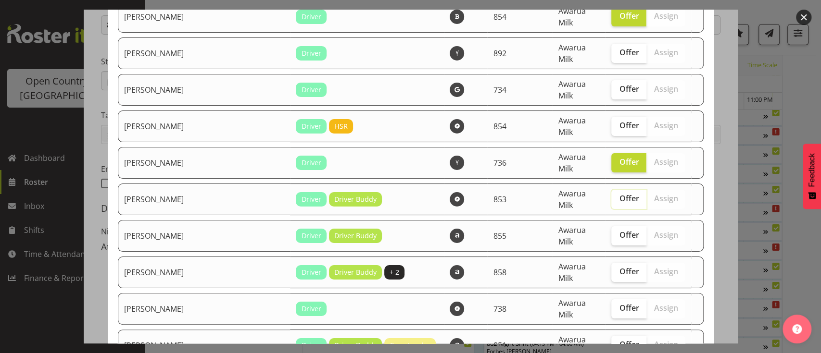
scroll to position [2253, 0]
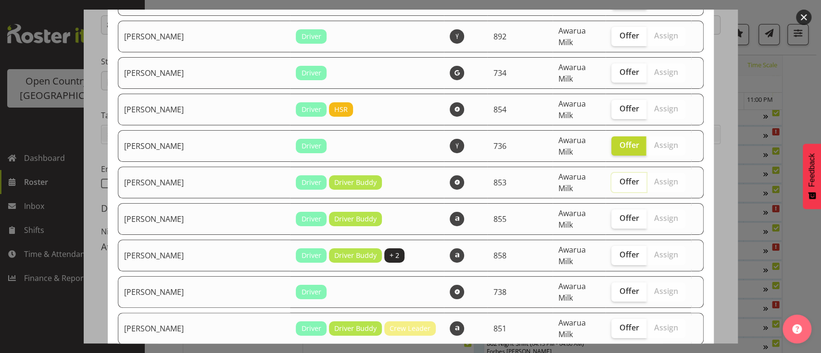
checkbox input "true"
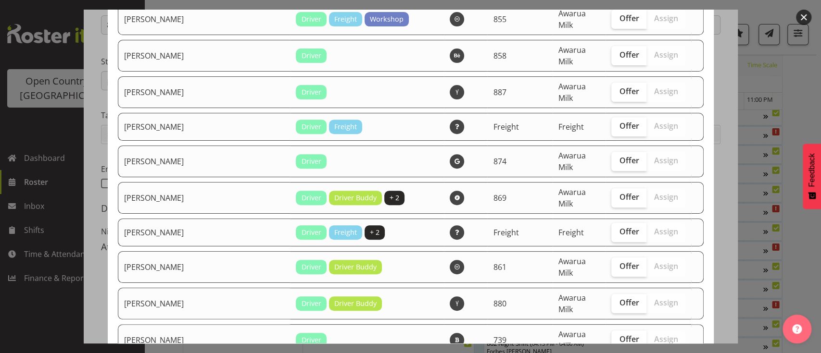
scroll to position [2685, 0]
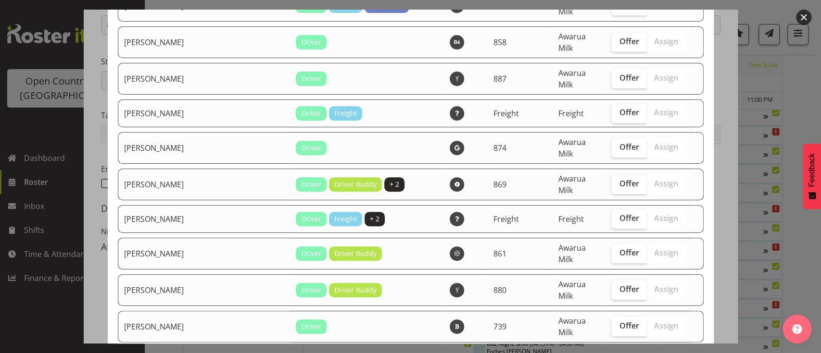
checkbox input "true"
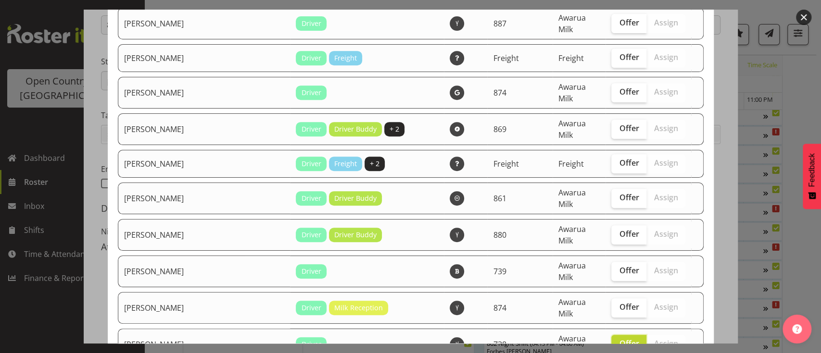
scroll to position [2770, 0]
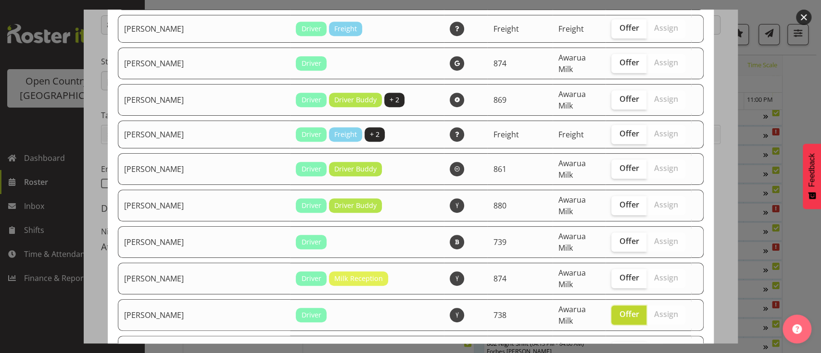
checkbox input "true"
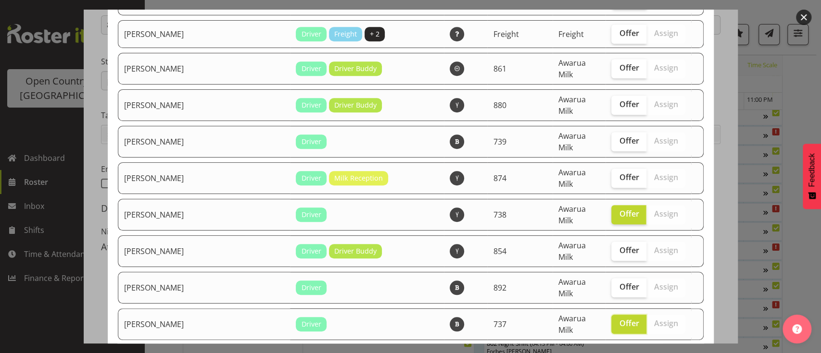
scroll to position [2889, 0]
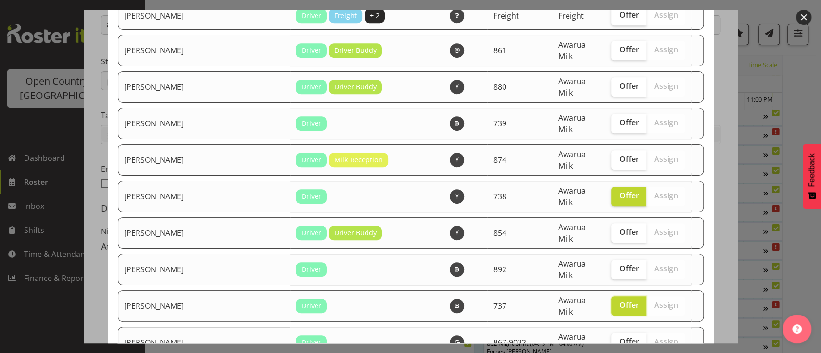
checkbox input "true"
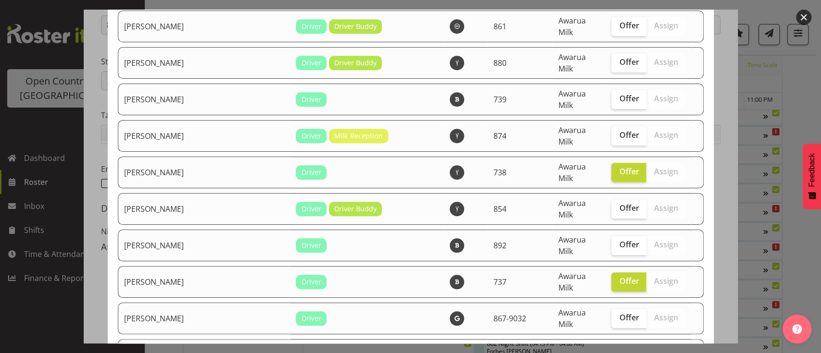
scroll to position [2924, 0]
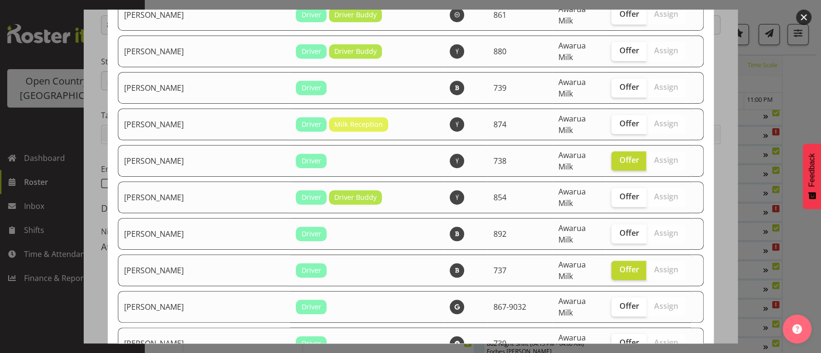
checkbox input "true"
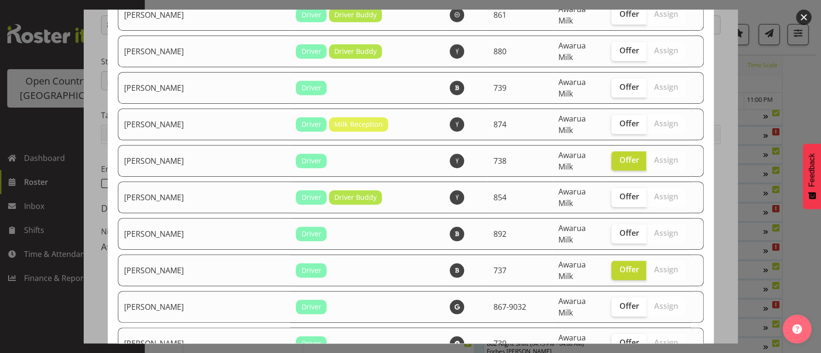
checkbox input "true"
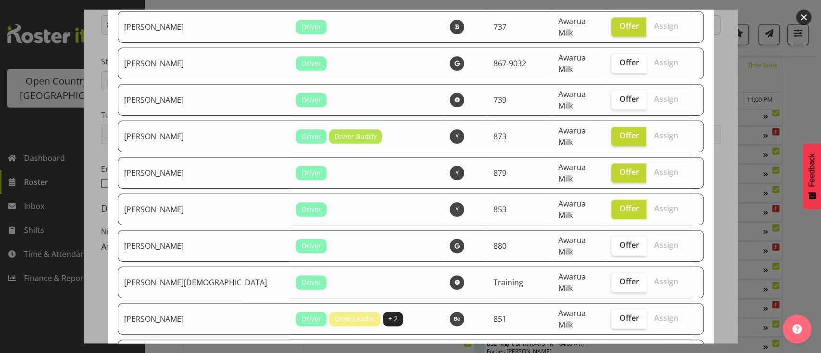
scroll to position [3169, 0]
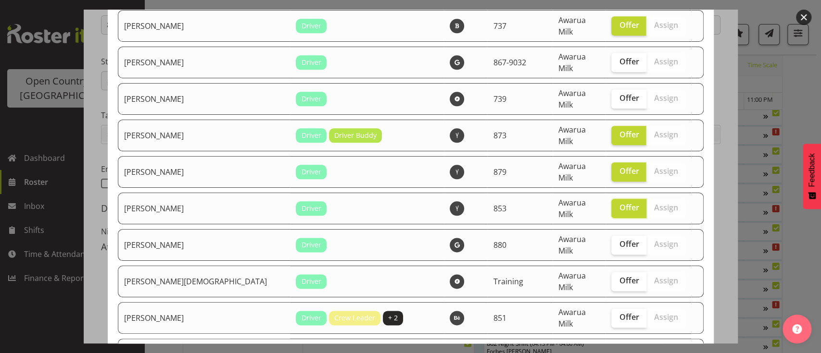
checkbox input "true"
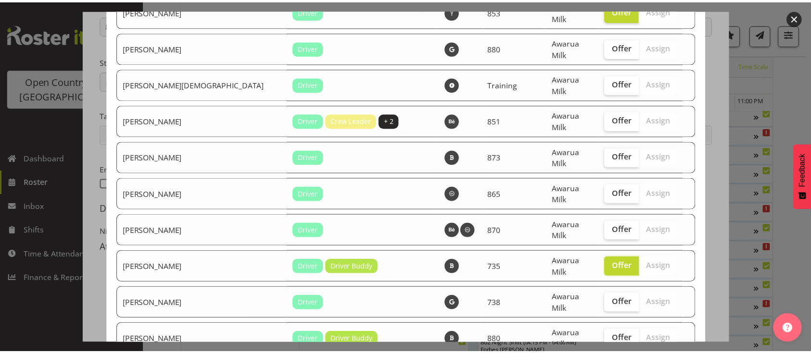
scroll to position [3391, 0]
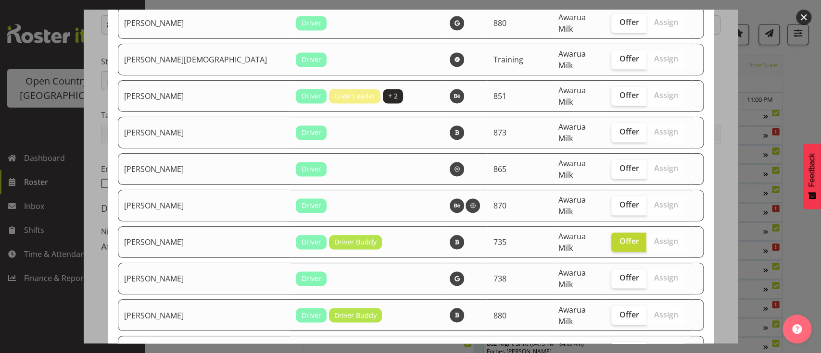
checkbox input "true"
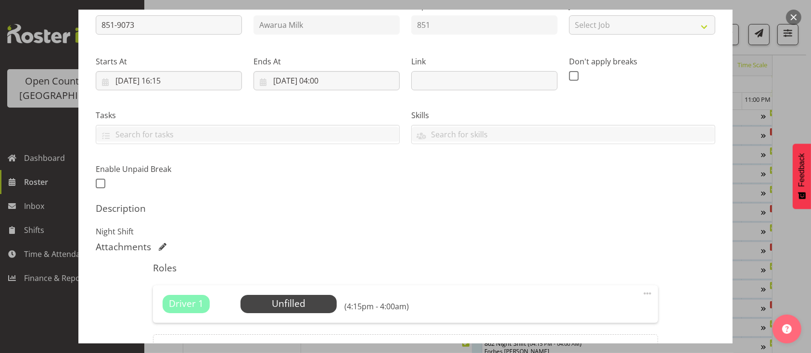
scroll to position [221, 0]
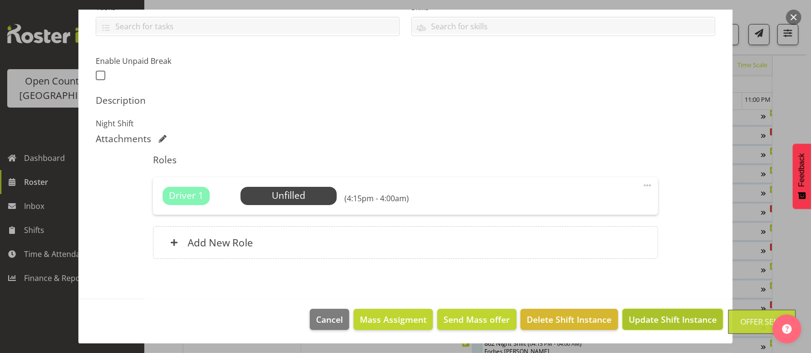
click at [652, 314] on span "Update Shift Instance" at bounding box center [672, 320] width 88 height 13
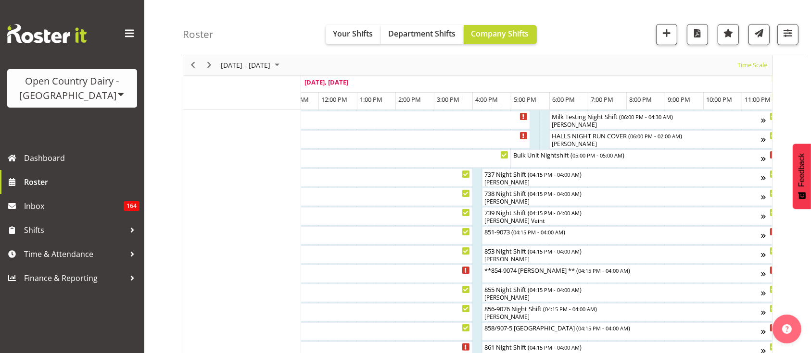
scroll to position [114, 0]
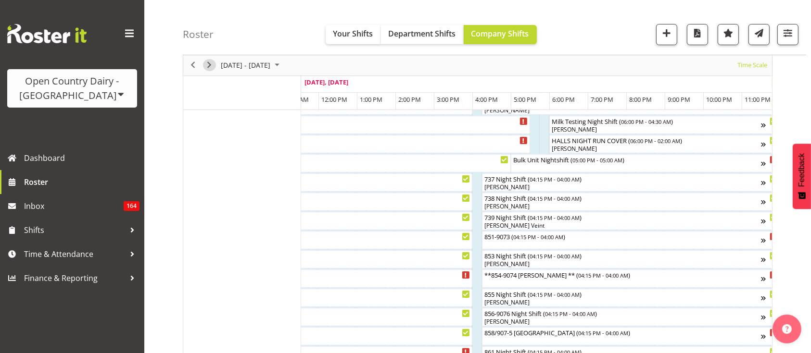
click at [209, 68] on span "Next" at bounding box center [209, 66] width 12 height 12
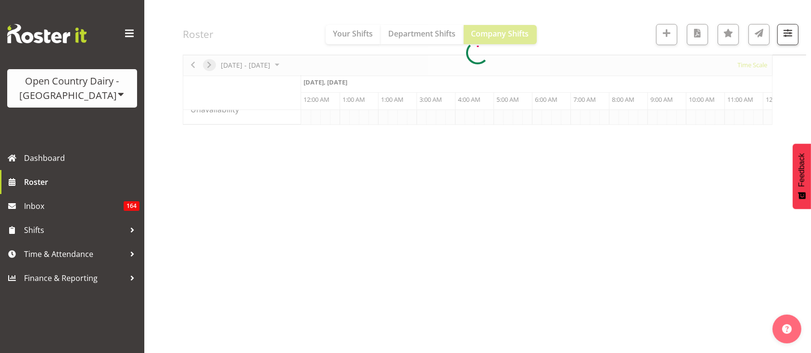
scroll to position [119, 0]
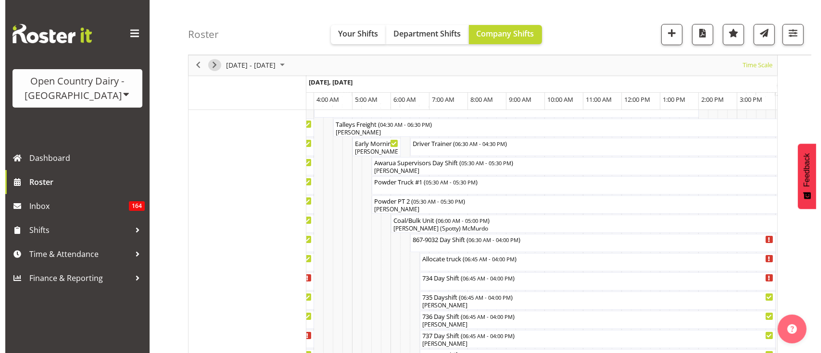
scroll to position [68, 0]
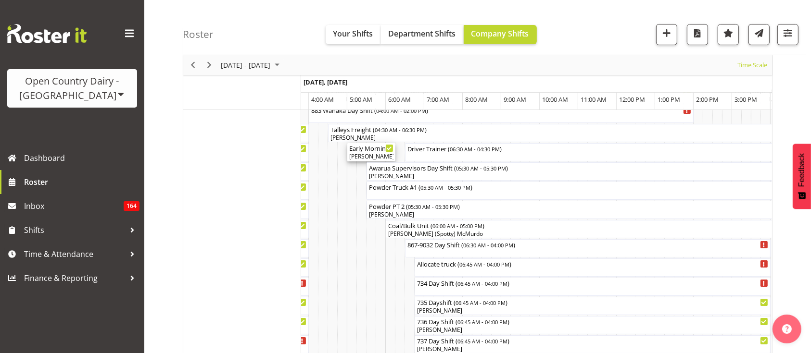
click at [357, 150] on div "Early Morning CIP ( 05:00 AM - 06:15 AM )" at bounding box center [371, 148] width 44 height 10
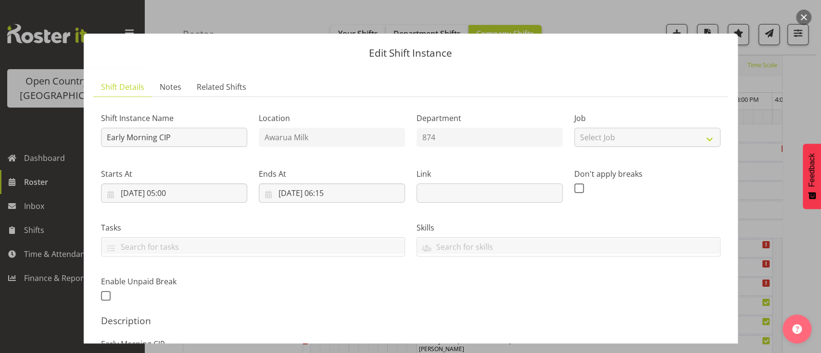
scroll to position [247, 0]
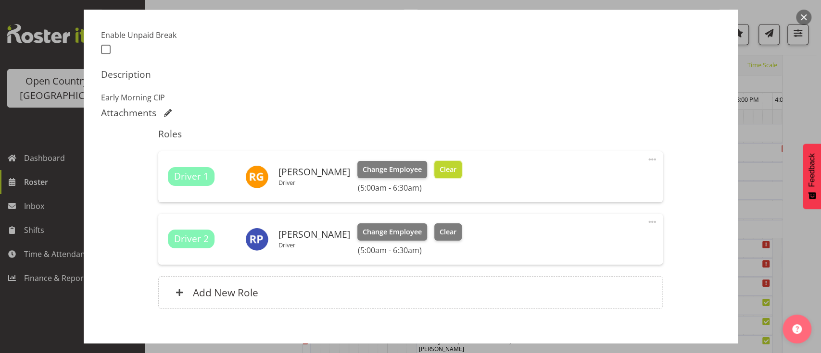
click at [449, 174] on span "Clear" at bounding box center [447, 169] width 17 height 11
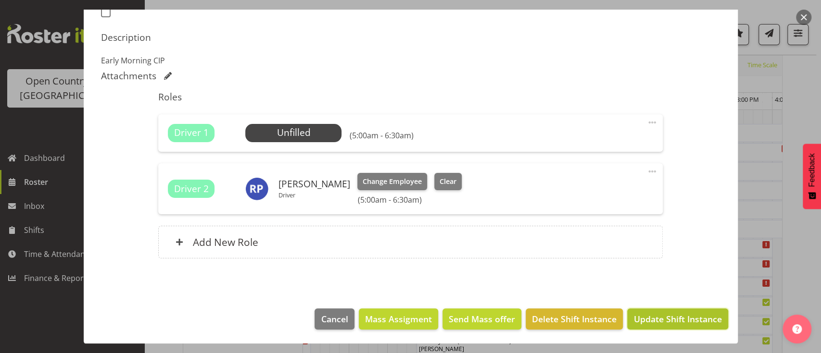
click at [656, 325] on span "Update Shift Instance" at bounding box center [677, 319] width 88 height 13
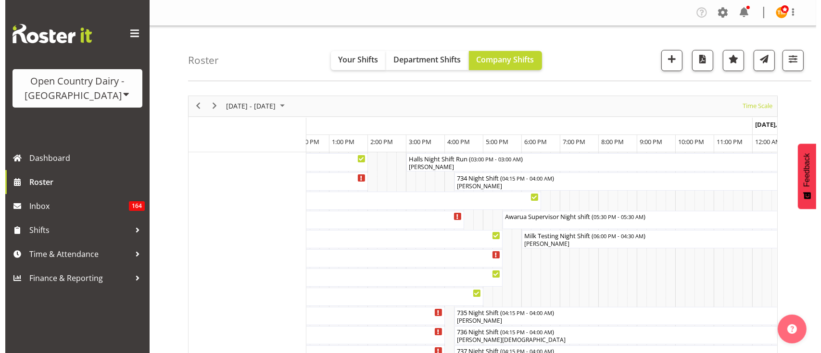
scroll to position [0, 0]
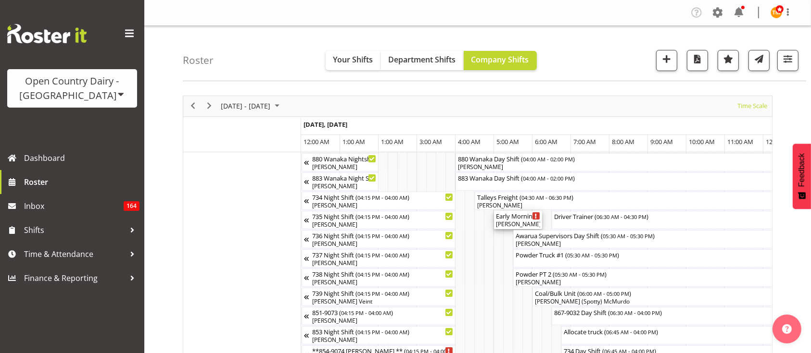
click at [514, 217] on div "Early Morning CIP ( 05:00 AM - 06:15 AM )" at bounding box center [518, 216] width 44 height 10
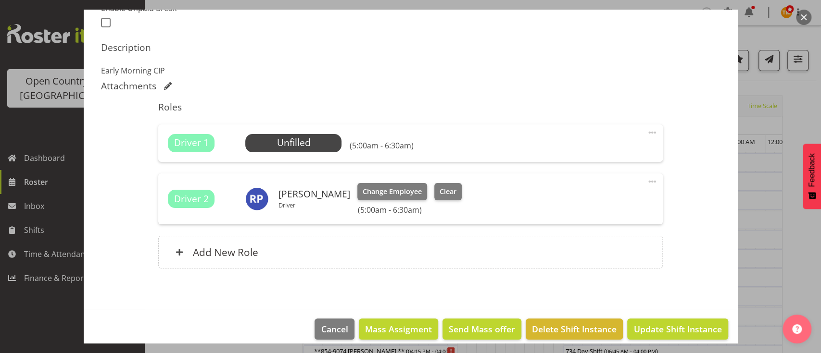
scroll to position [284, 0]
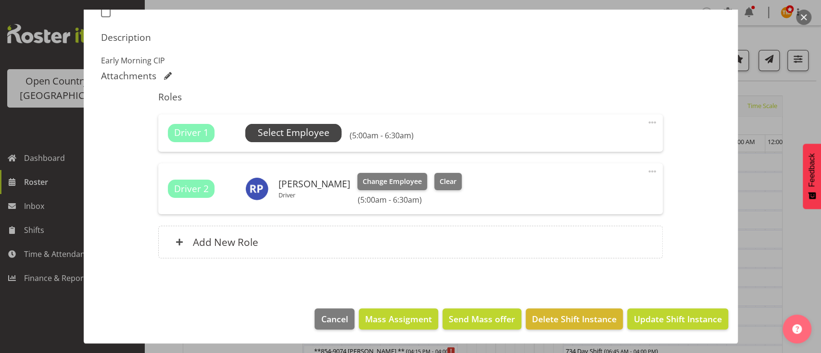
click at [269, 128] on span "Select Employee" at bounding box center [294, 133] width 72 height 14
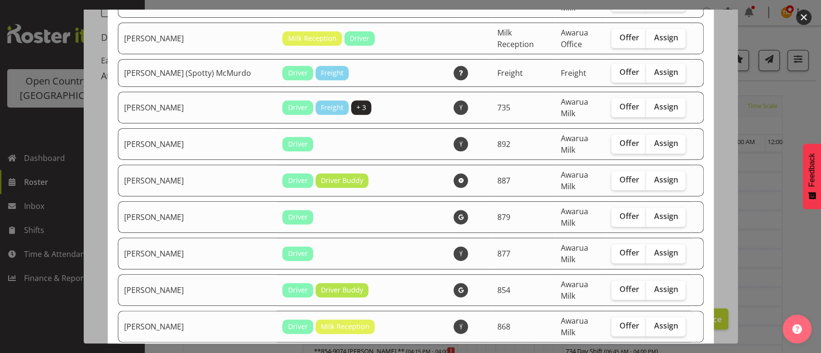
scroll to position [782, 0]
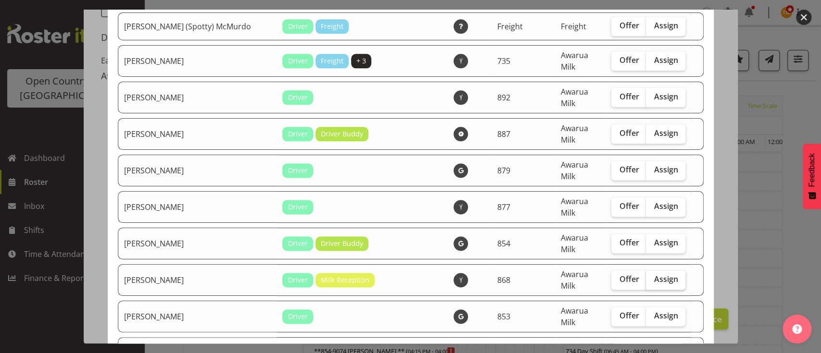
click at [646, 271] on label "Assign" at bounding box center [665, 280] width 39 height 19
click at [646, 276] on input "Assign" at bounding box center [649, 279] width 6 height 6
checkbox input "true"
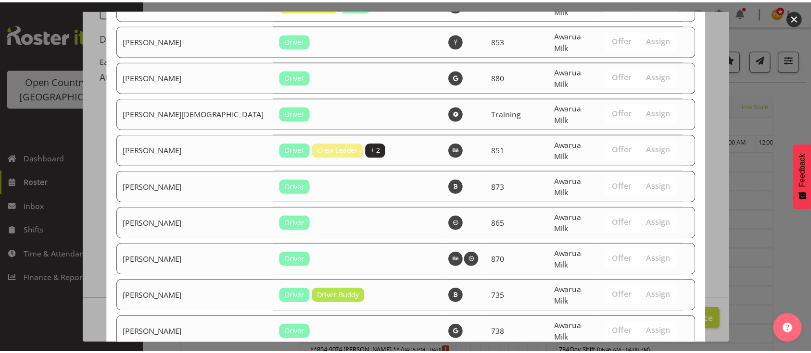
scroll to position [3489, 0]
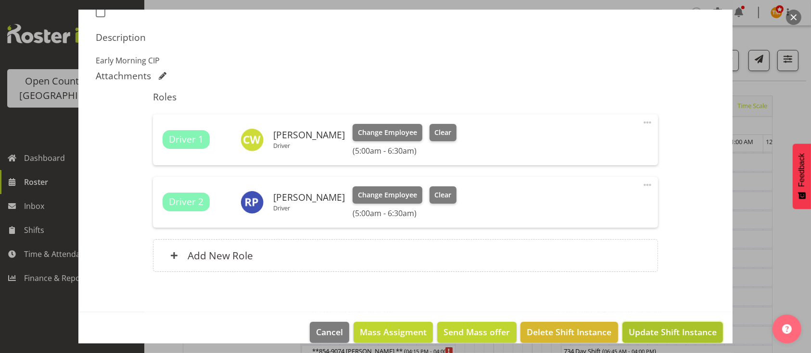
click at [658, 325] on button "Update Shift Instance" at bounding box center [672, 332] width 100 height 21
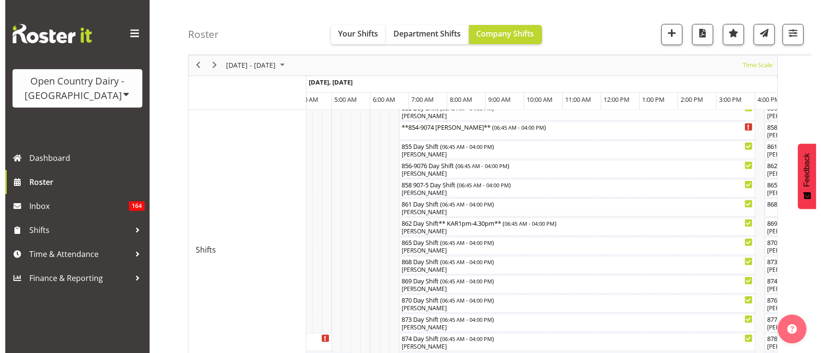
scroll to position [359, 0]
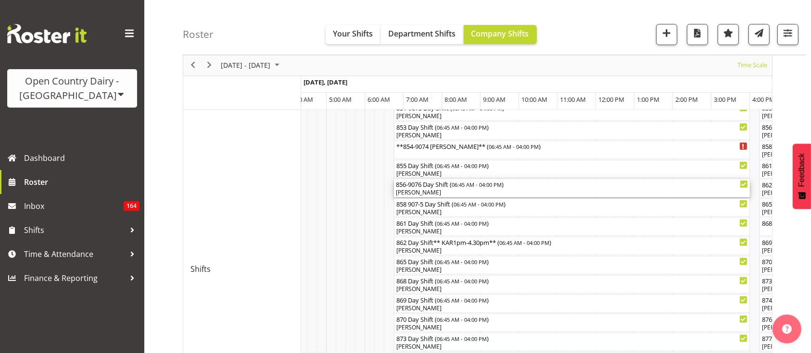
click at [509, 188] on div "856-9076 Day Shift ( 06:45 AM - 04:00 PM ) James Matheson" at bounding box center [572, 188] width 352 height 18
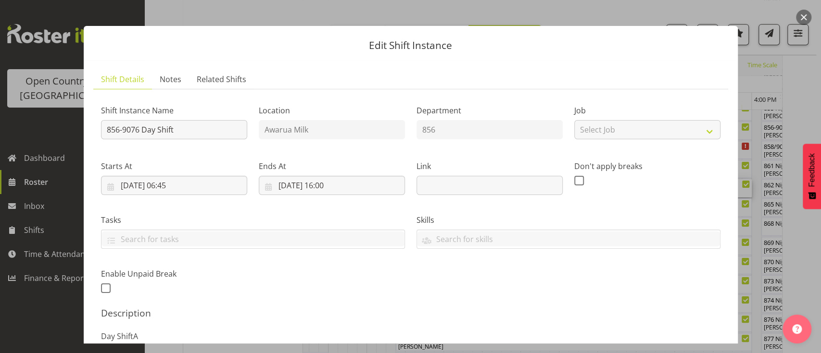
scroll to position [0, 0]
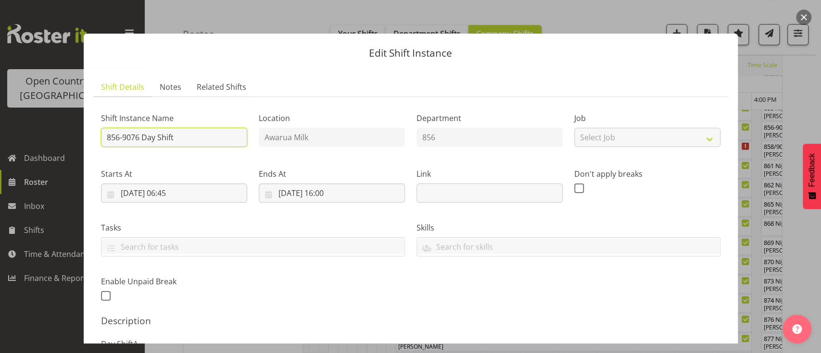
drag, startPoint x: 234, startPoint y: 136, endPoint x: 138, endPoint y: 138, distance: 95.2
click at [138, 138] on input "856-9076 Day Shift" at bounding box center [174, 137] width 146 height 19
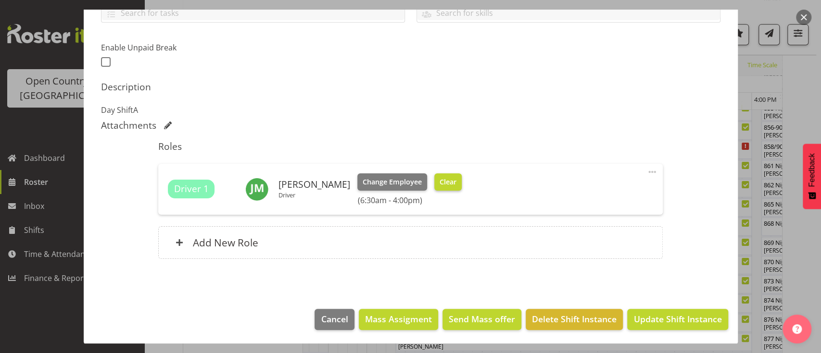
type input "856-9076 NORTH ISLAND"
click at [450, 184] on span "Clear" at bounding box center [447, 182] width 17 height 11
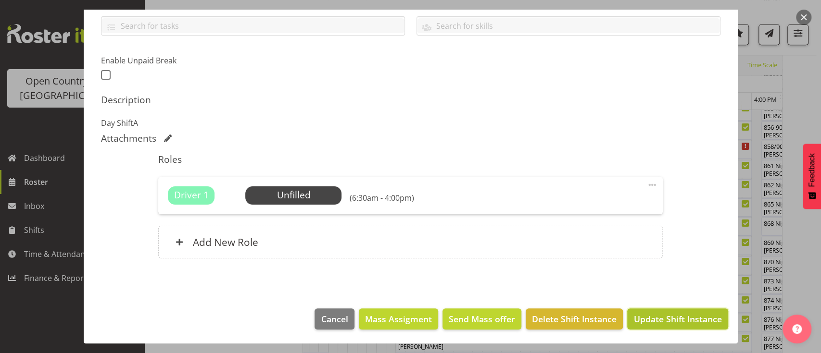
click at [671, 321] on span "Update Shift Instance" at bounding box center [677, 319] width 88 height 13
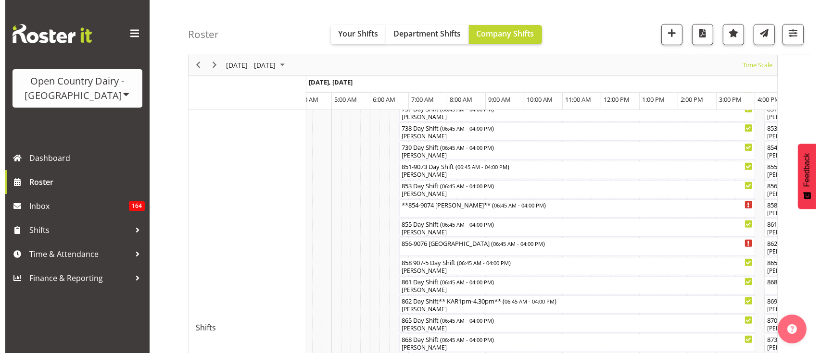
scroll to position [298, 0]
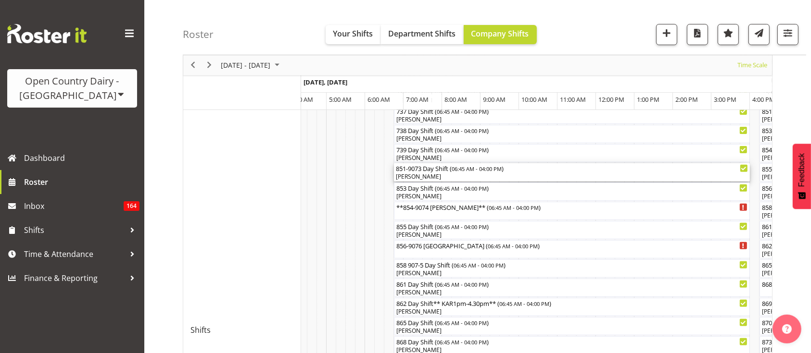
click at [489, 177] on div "[PERSON_NAME]" at bounding box center [572, 177] width 352 height 9
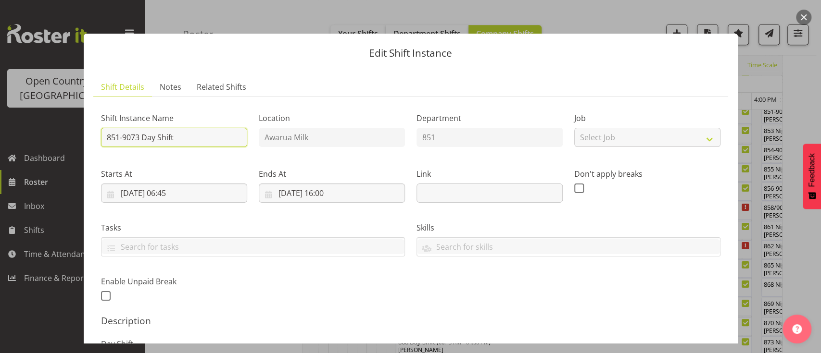
drag, startPoint x: 206, startPoint y: 139, endPoint x: 142, endPoint y: 142, distance: 64.5
click at [142, 142] on input "851-9073 Day Shift" at bounding box center [174, 137] width 146 height 19
type input "851-9073 NORTH ISLAND"
click at [619, 217] on div "Skills A Crew B Crew C Crew Blue Crew Yellow Crew Green Crew Red Crew Office Fr…" at bounding box center [568, 236] width 315 height 54
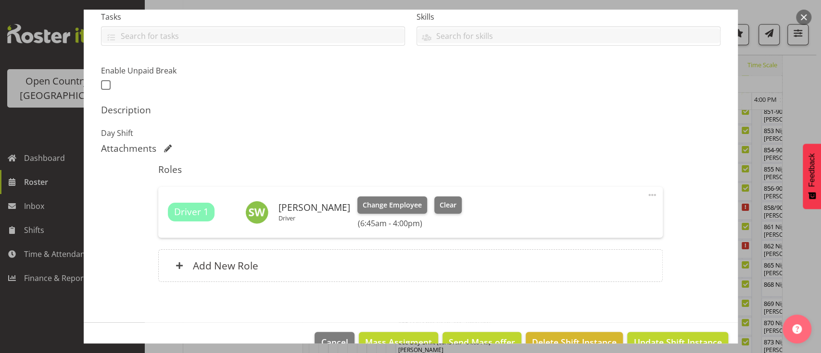
scroll to position [218, 0]
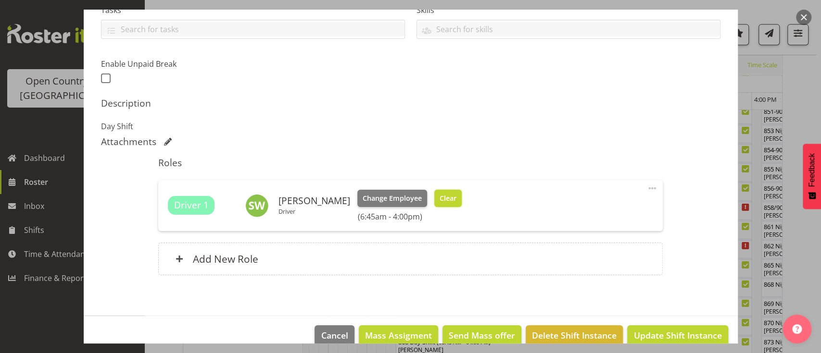
click at [452, 196] on button "Clear" at bounding box center [447, 198] width 27 height 17
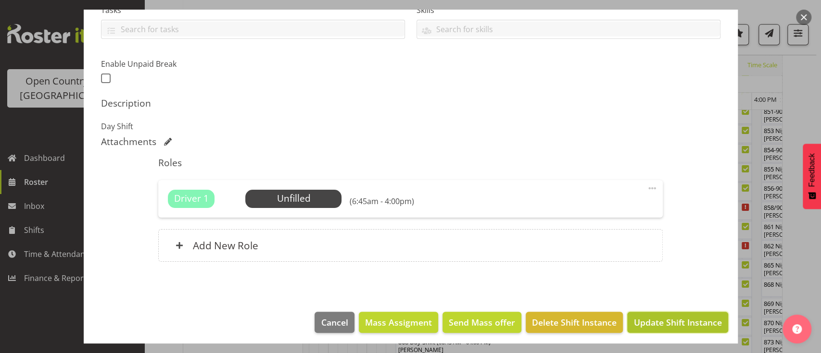
click at [694, 321] on span "Update Shift Instance" at bounding box center [677, 322] width 88 height 13
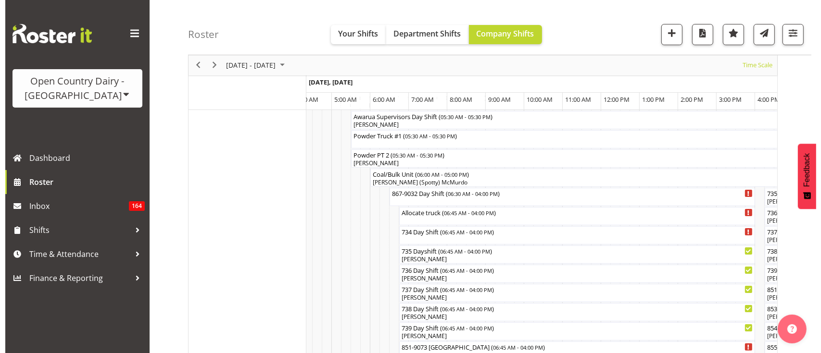
scroll to position [132, 0]
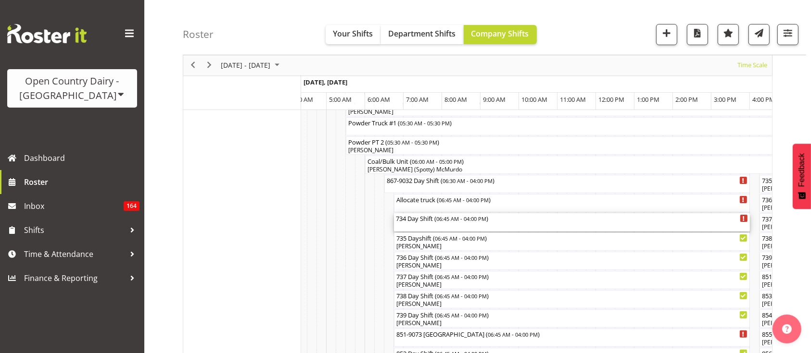
click at [531, 223] on div "734 Day Shift ( 06:45 AM - 04:00 PM )" at bounding box center [572, 222] width 352 height 18
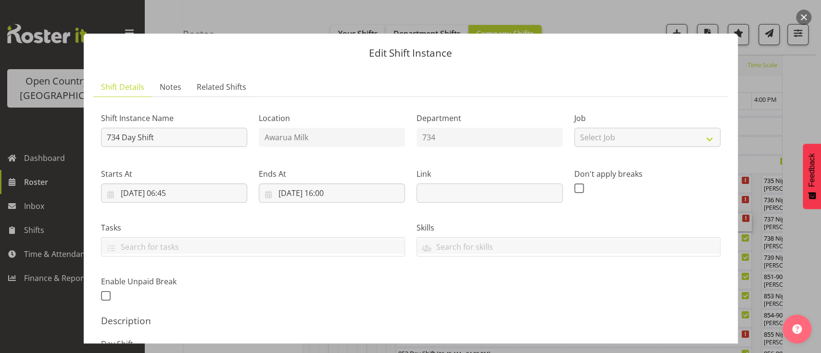
scroll to position [221, 0]
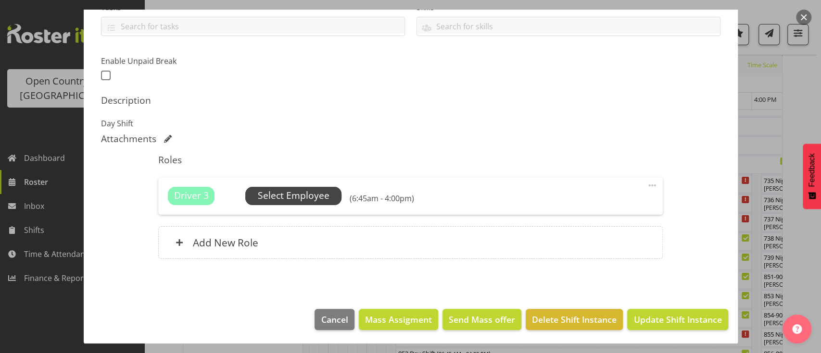
click at [313, 197] on span "Select Employee" at bounding box center [294, 196] width 72 height 14
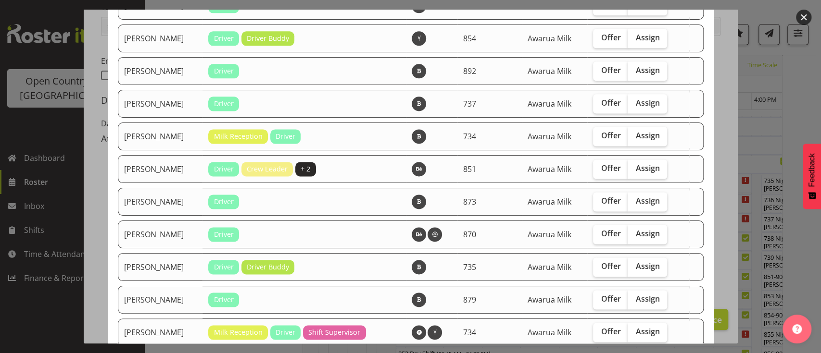
scroll to position [837, 0]
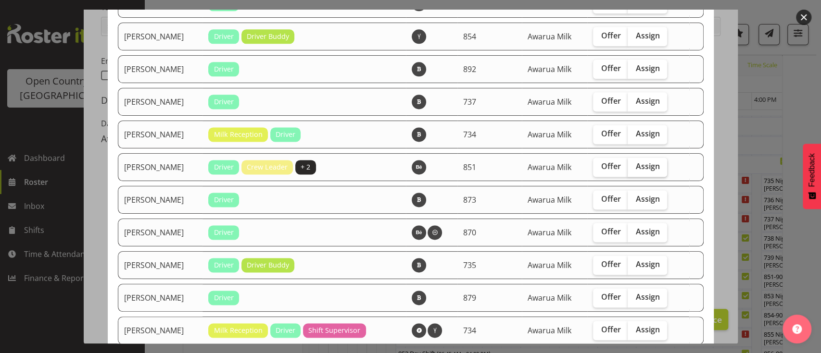
click at [640, 164] on span "Assign" at bounding box center [647, 167] width 24 height 10
click at [634, 164] on input "Assign" at bounding box center [630, 166] width 6 height 6
checkbox input "true"
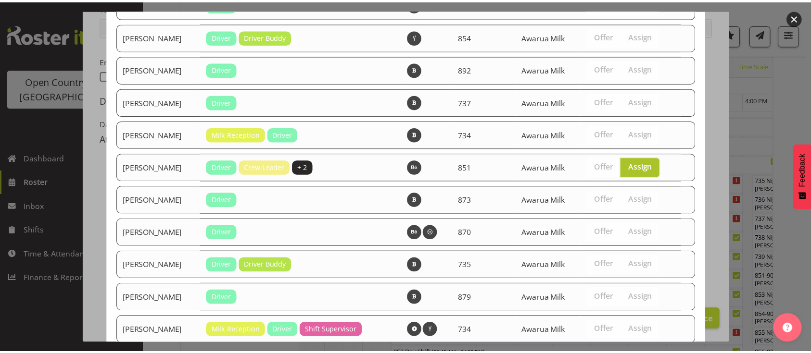
scroll to position [955, 0]
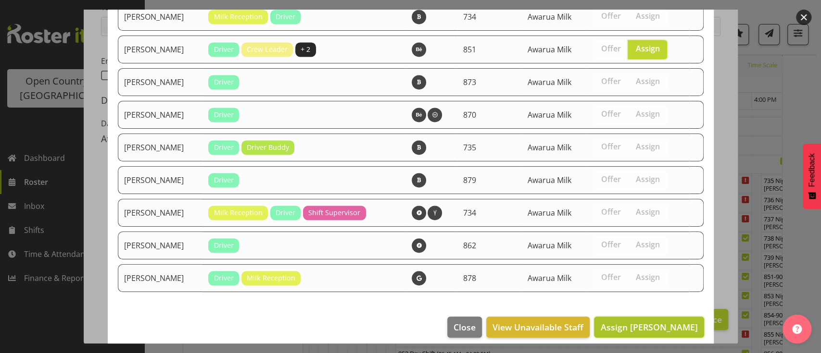
click at [642, 322] on span "Assign Stacey Wilson" at bounding box center [648, 328] width 97 height 12
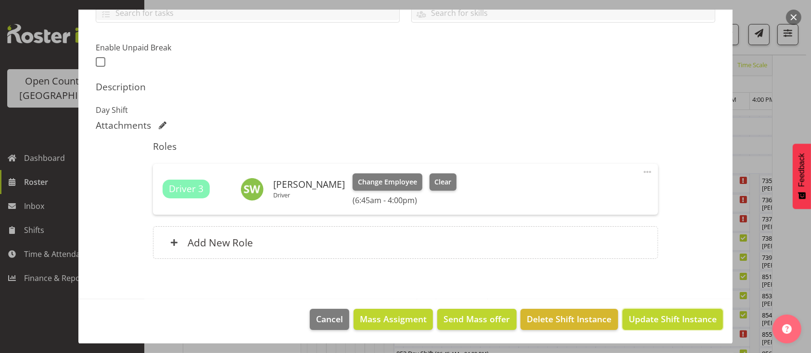
click at [642, 315] on span "Update Shift Instance" at bounding box center [672, 319] width 88 height 13
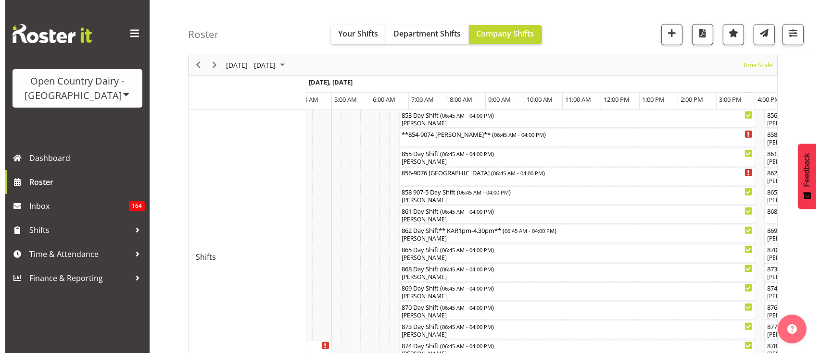
scroll to position [372, 0]
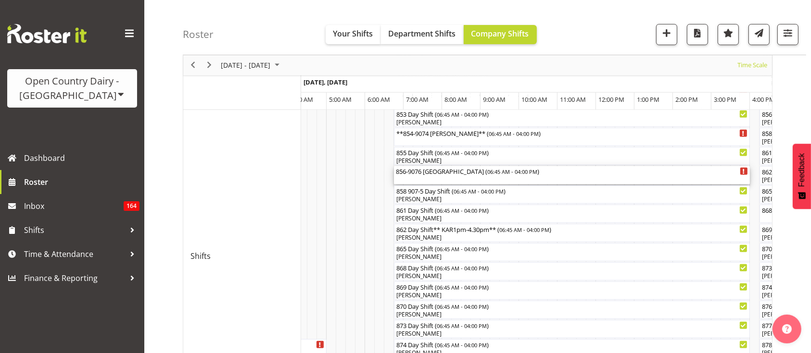
click at [471, 175] on div "856-9076 NORTH ISLAND ( 06:45 AM - 04:00 PM )" at bounding box center [572, 171] width 352 height 10
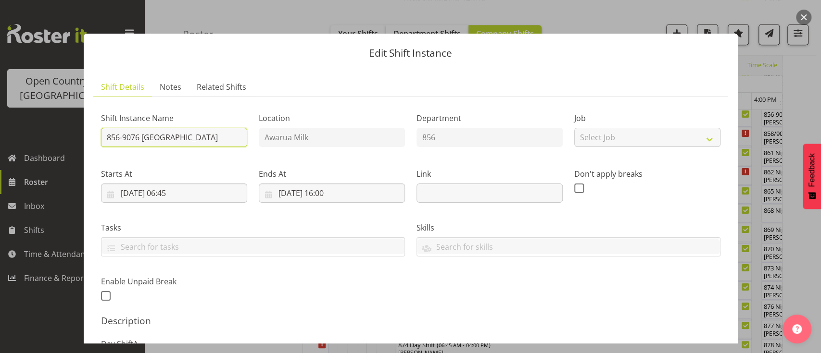
drag, startPoint x: 166, startPoint y: 137, endPoint x: 140, endPoint y: 134, distance: 26.1
click at [140, 134] on input "856-9076 NORTH ISLAND" at bounding box center [174, 137] width 146 height 19
type input "856-9076 Day Shift"
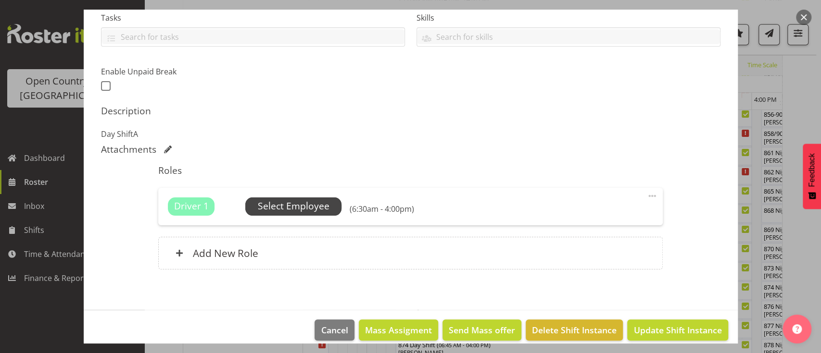
click at [270, 198] on span "Select Employee" at bounding box center [293, 207] width 96 height 18
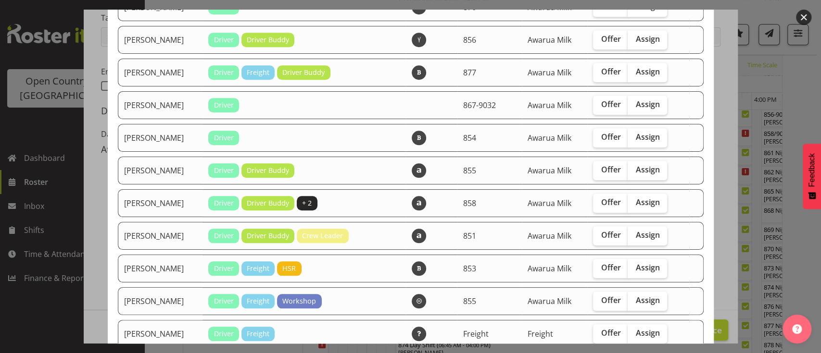
scroll to position [560, 0]
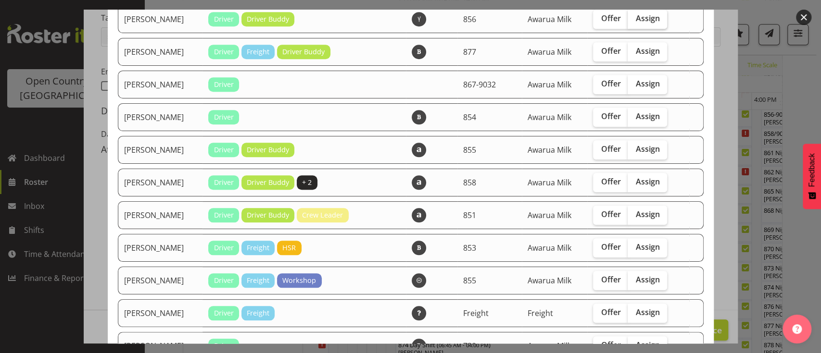
click at [645, 17] on span "Assign" at bounding box center [647, 18] width 24 height 10
click at [634, 17] on input "Assign" at bounding box center [630, 18] width 6 height 6
checkbox input "true"
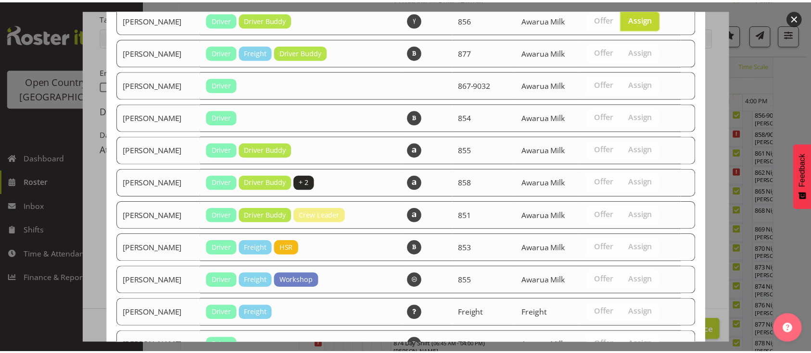
scroll to position [988, 0]
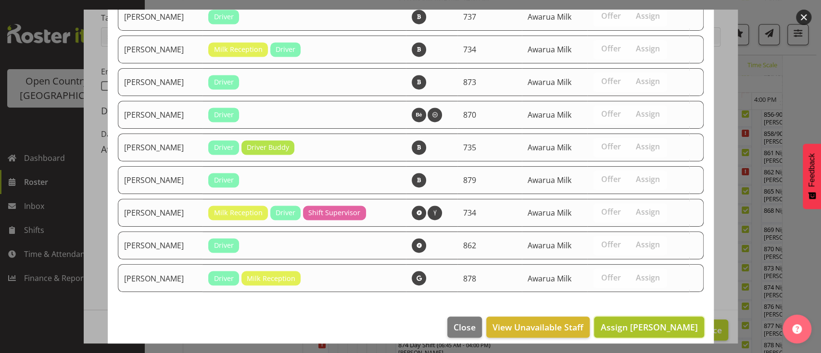
click at [677, 322] on span "Assign James Matheson" at bounding box center [648, 328] width 97 height 12
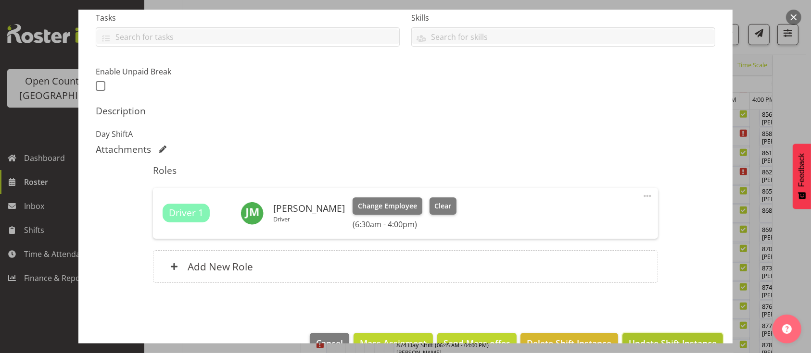
click at [672, 334] on button "Update Shift Instance" at bounding box center [672, 343] width 100 height 21
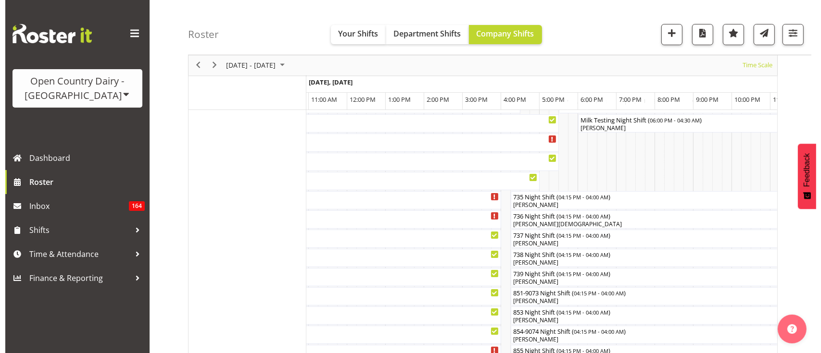
scroll to position [182, 0]
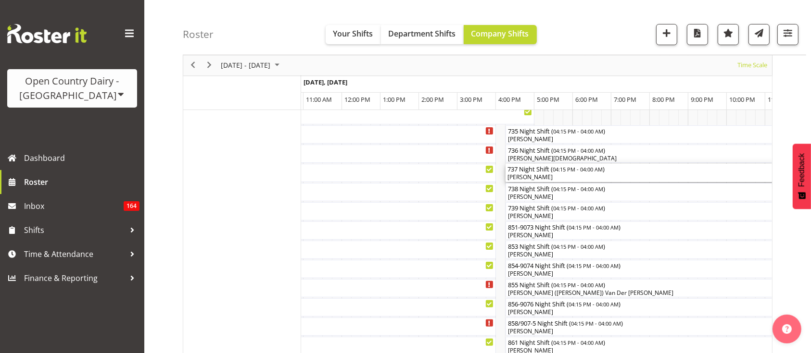
click at [546, 171] on div "737 Night Shift ( 04:15 PM - 04:00 AM )" at bounding box center [731, 169] width 448 height 10
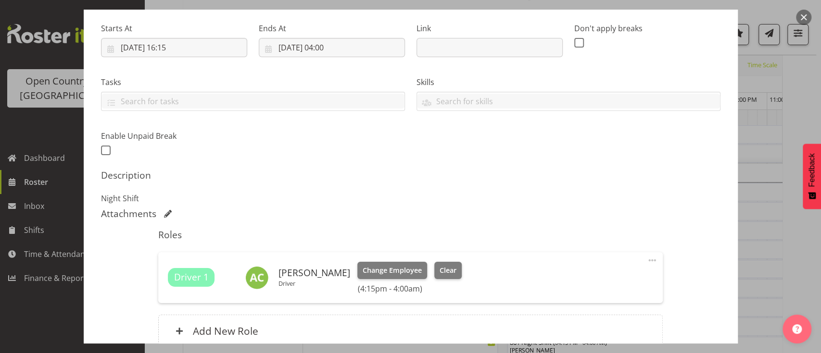
scroll to position [151, 0]
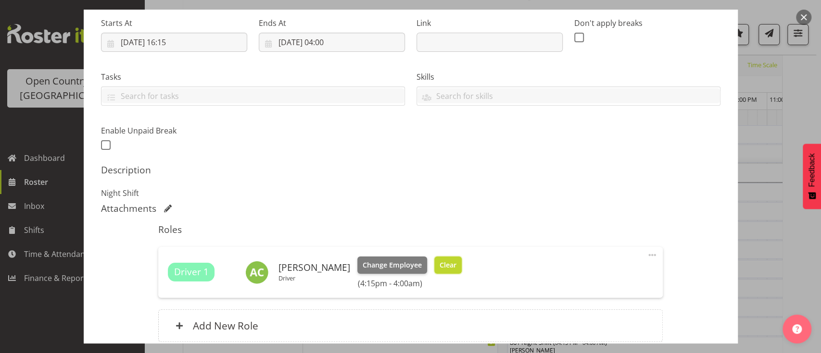
click at [443, 260] on span "Clear" at bounding box center [447, 265] width 17 height 11
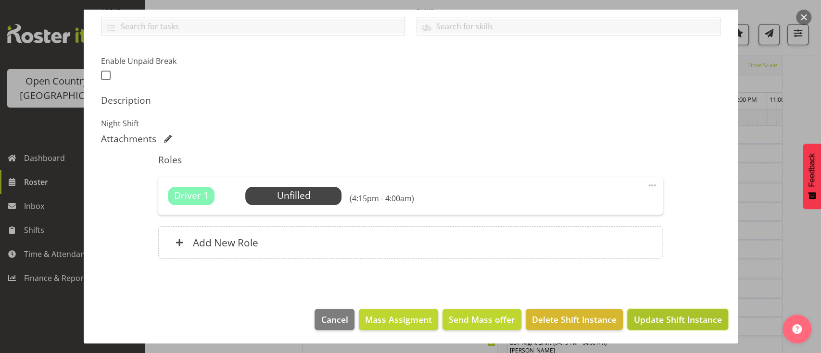
click at [673, 325] on span "Update Shift Instance" at bounding box center [677, 320] width 88 height 13
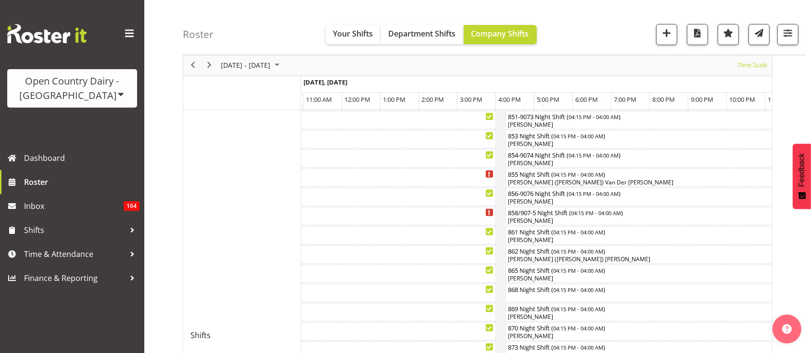
scroll to position [292, 0]
click at [558, 195] on div "856-9076 Night Shift ( 04:15 PM - 04:00 AM )" at bounding box center [731, 193] width 448 height 10
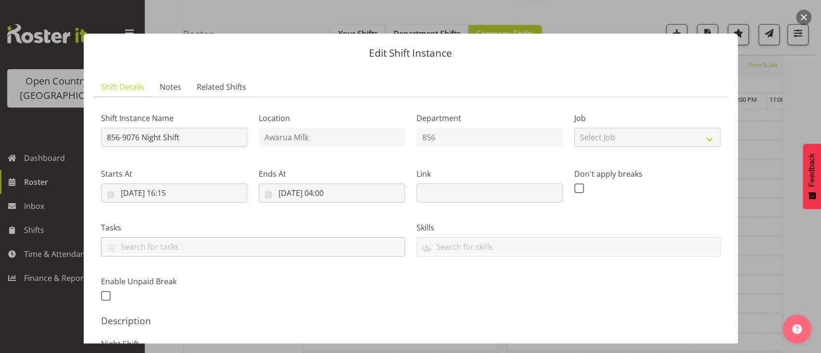
scroll to position [182, 0]
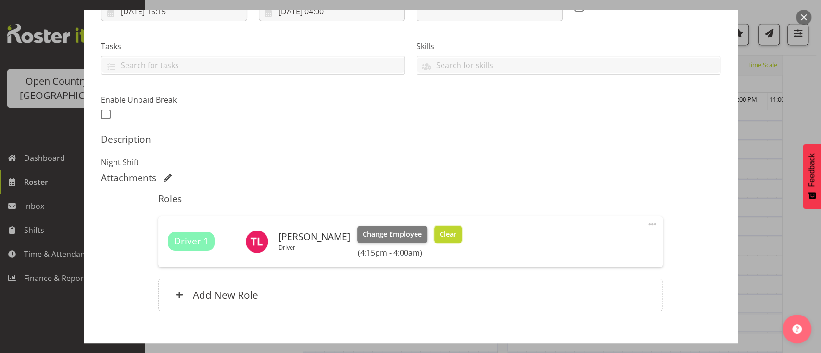
click at [439, 229] on span "Clear" at bounding box center [447, 234] width 17 height 11
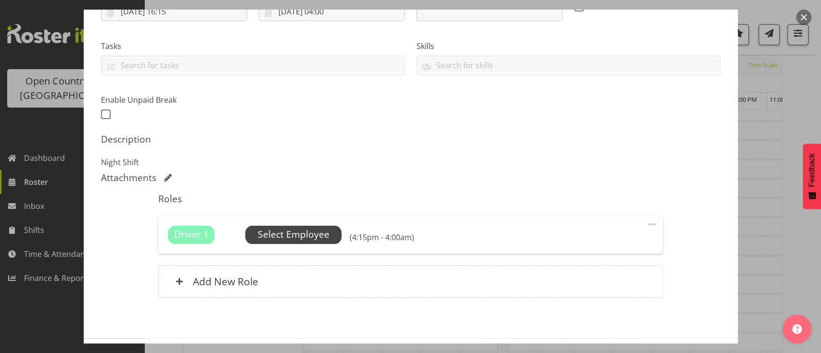
click at [322, 237] on span "Select Employee" at bounding box center [294, 235] width 72 height 14
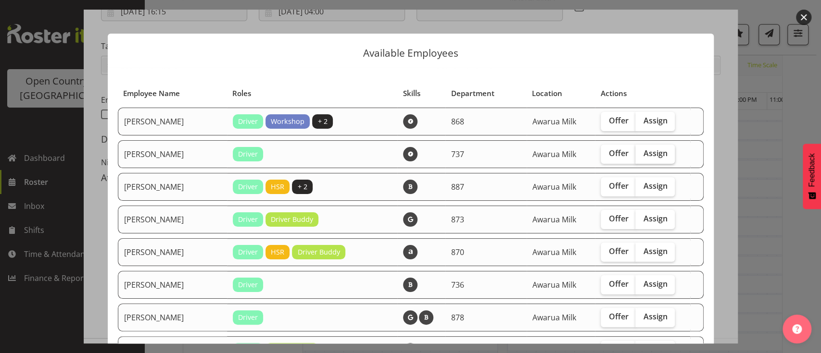
click at [650, 149] on span "Assign" at bounding box center [655, 154] width 24 height 10
click at [641, 151] on input "Assign" at bounding box center [638, 154] width 6 height 6
checkbox input "true"
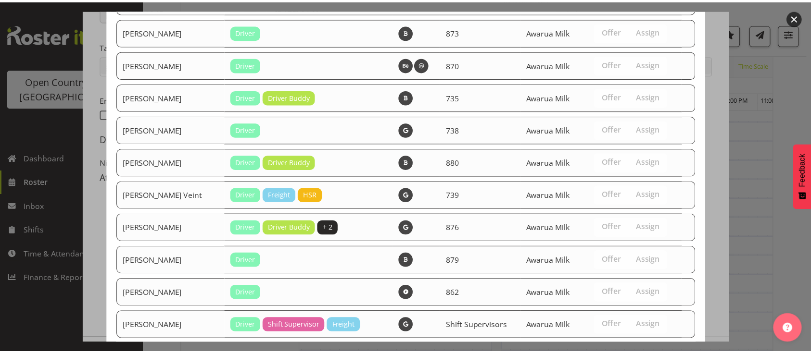
scroll to position [1507, 0]
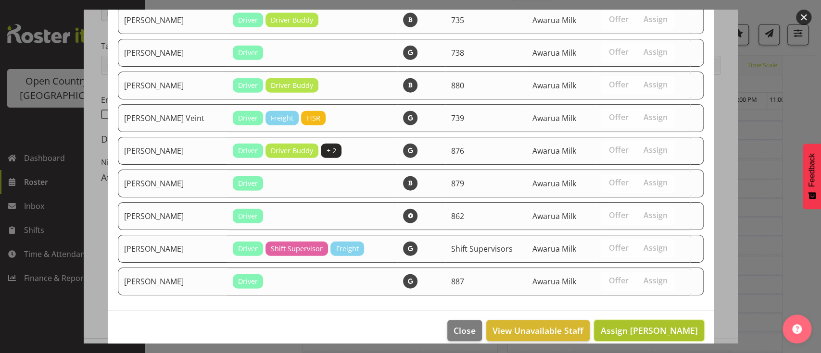
click at [658, 320] on button "Assign Andrew Crawford" at bounding box center [649, 330] width 110 height 21
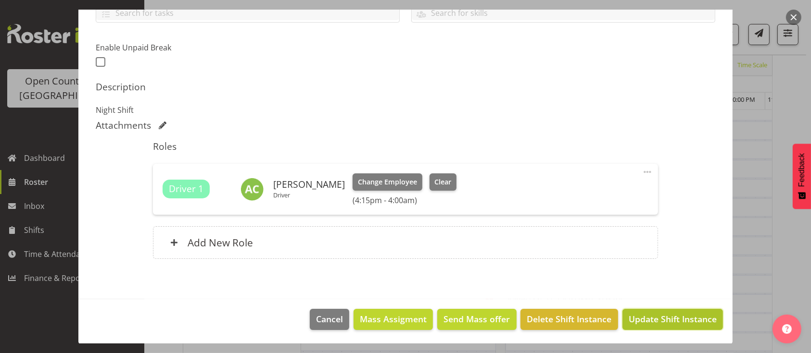
click at [658, 313] on span "Update Shift Instance" at bounding box center [672, 319] width 88 height 13
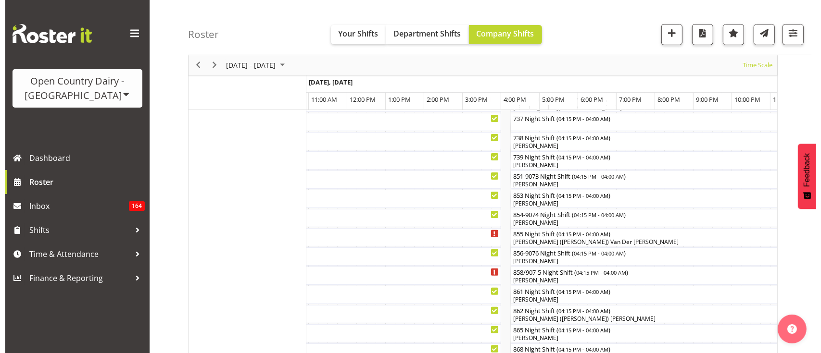
scroll to position [232, 0]
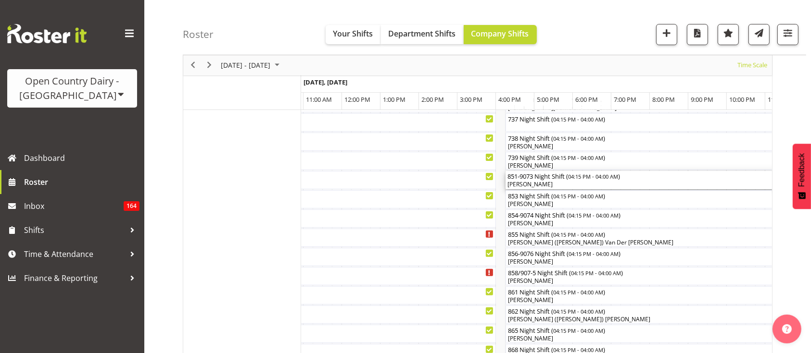
click at [626, 176] on div "851-9073 Night Shift ( 04:15 PM - 04:00 AM )" at bounding box center [731, 176] width 448 height 10
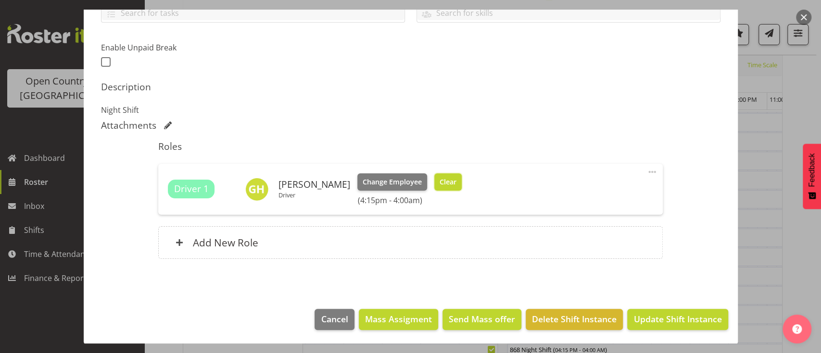
click at [449, 183] on span "Clear" at bounding box center [447, 182] width 17 height 11
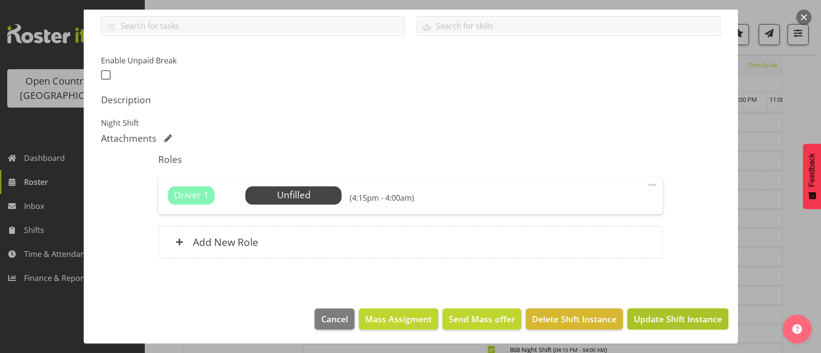
click at [682, 316] on span "Update Shift Instance" at bounding box center [677, 319] width 88 height 13
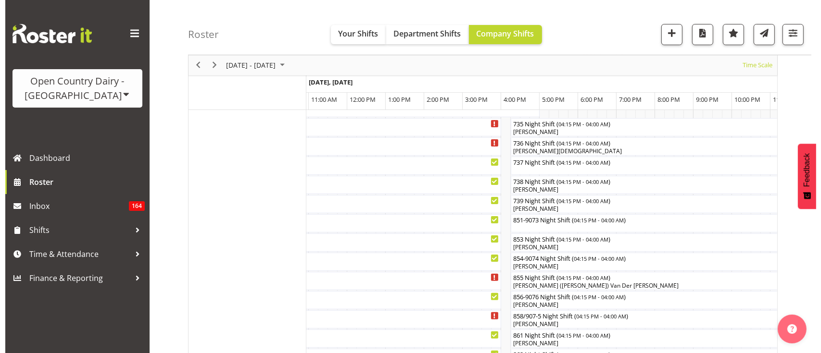
scroll to position [183, 0]
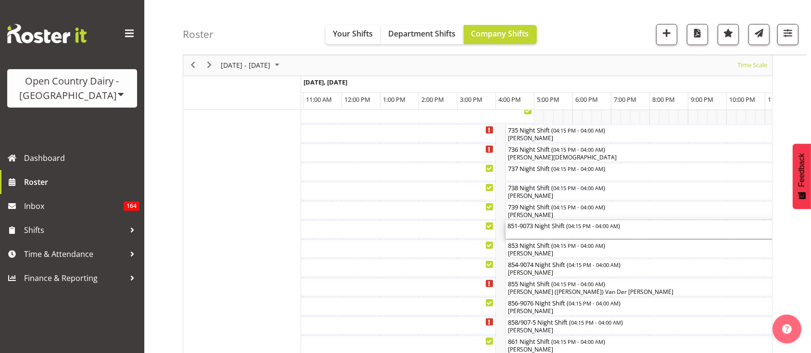
click at [575, 226] on span "04:15 PM - 04:00 AM" at bounding box center [593, 226] width 50 height 8
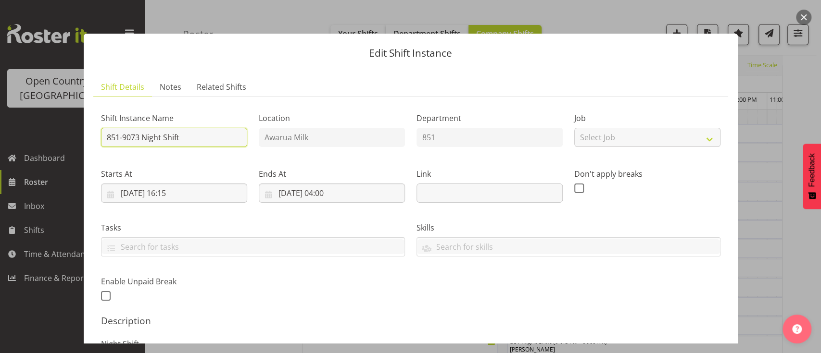
drag, startPoint x: 217, startPoint y: 133, endPoint x: 147, endPoint y: 138, distance: 70.4
click at [147, 138] on input "851-9073 Night Shift" at bounding box center [174, 137] width 146 height 19
type input "851-9073 NORTH ISLAND"
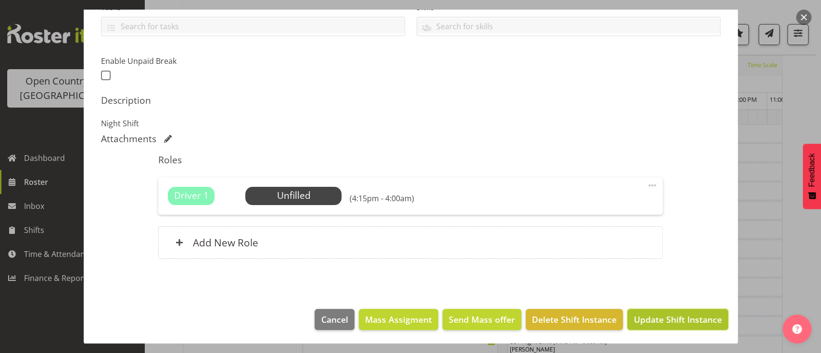
click at [635, 310] on button "Update Shift Instance" at bounding box center [677, 319] width 100 height 21
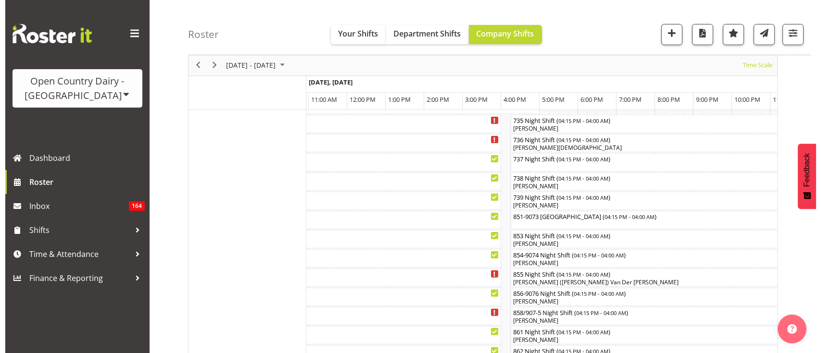
scroll to position [192, 0]
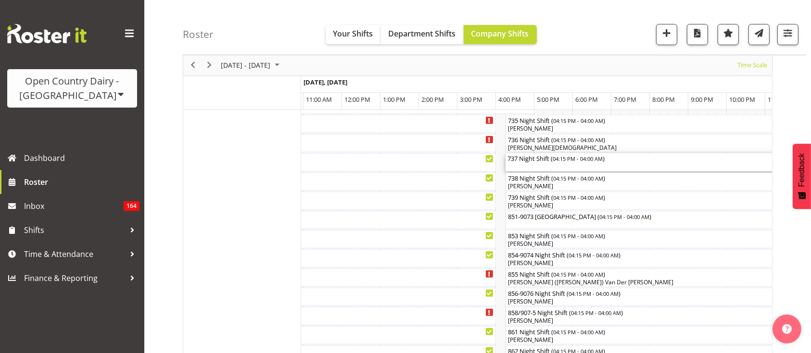
click at [579, 162] on div "737 Night Shift ( 04:15 PM - 04:00 AM )" at bounding box center [731, 162] width 448 height 18
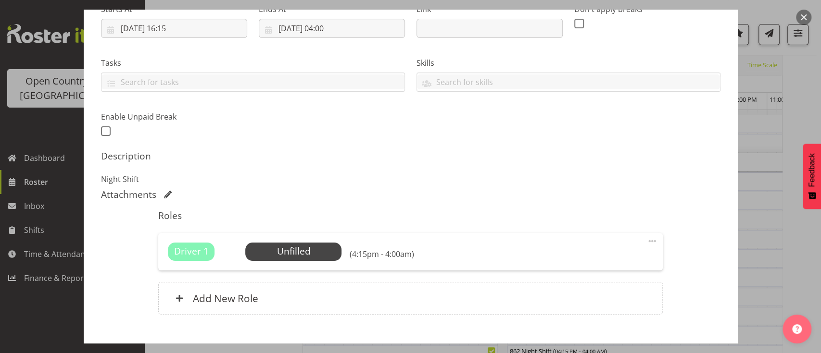
scroll to position [165, 0]
click at [322, 252] on span "Select Employee" at bounding box center [294, 251] width 72 height 14
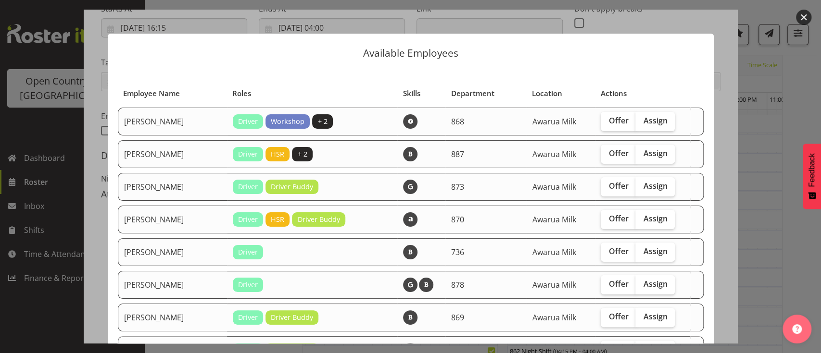
click at [397, 111] on td at bounding box center [421, 122] width 48 height 28
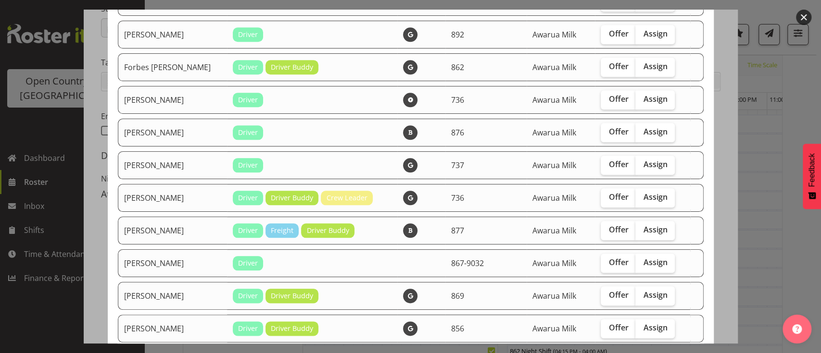
scroll to position [642, 0]
click at [653, 98] on span "Assign" at bounding box center [655, 100] width 24 height 10
click at [641, 98] on input "Assign" at bounding box center [638, 100] width 6 height 6
checkbox input "true"
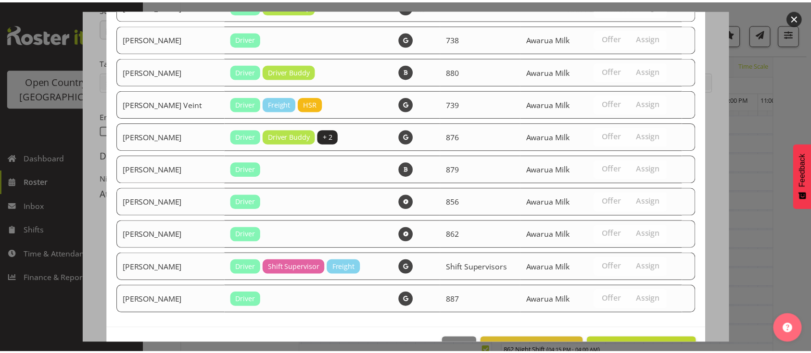
scroll to position [1443, 0]
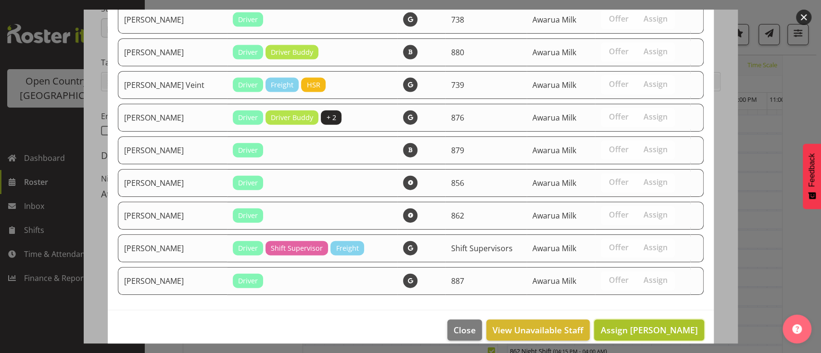
click at [641, 320] on button "Assign Gavin Hamilton" at bounding box center [649, 330] width 110 height 21
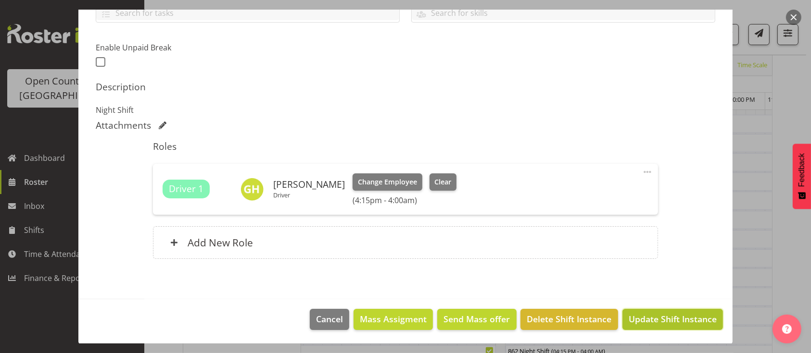
click at [630, 321] on span "Update Shift Instance" at bounding box center [672, 319] width 88 height 13
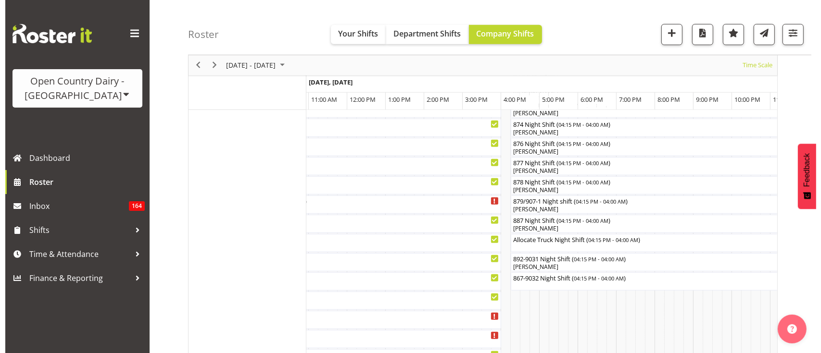
scroll to position [542, 0]
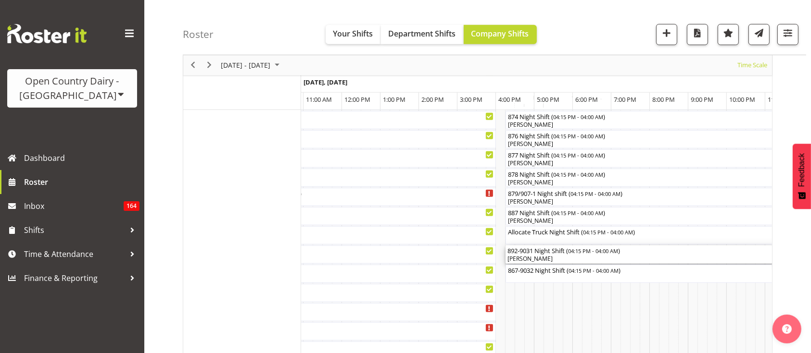
click at [602, 255] on div "[PERSON_NAME]" at bounding box center [731, 259] width 448 height 9
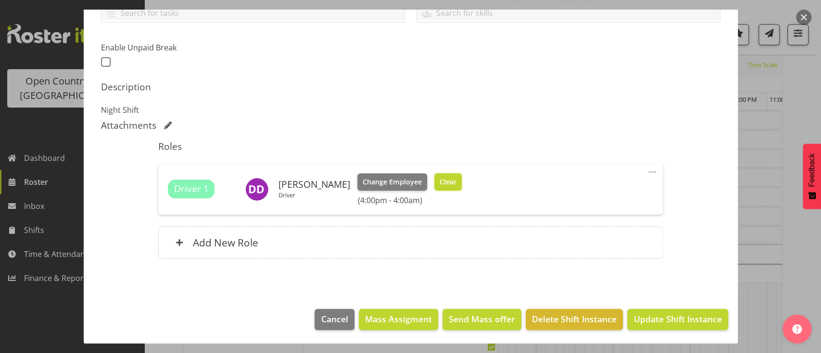
click at [452, 181] on button "Clear" at bounding box center [447, 182] width 27 height 17
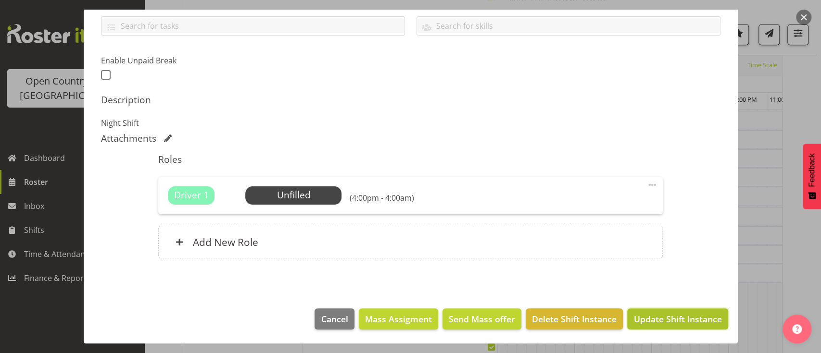
click at [636, 317] on span "Update Shift Instance" at bounding box center [677, 319] width 88 height 13
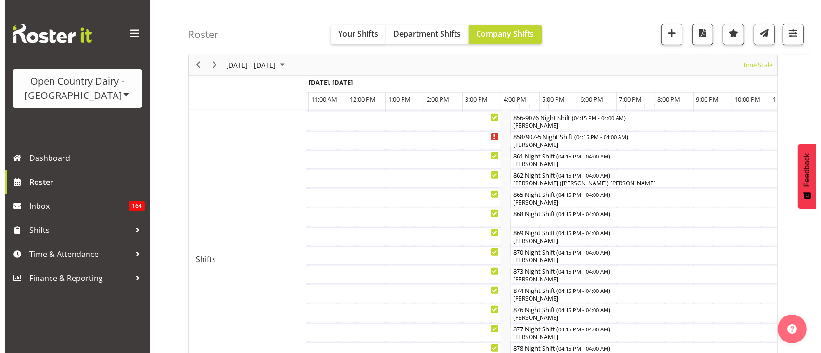
scroll to position [369, 0]
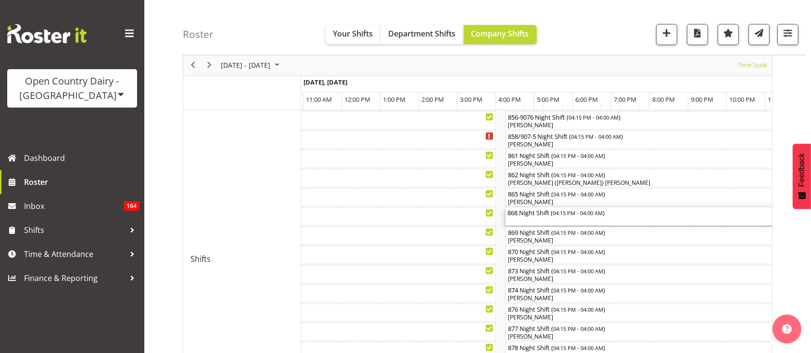
click at [561, 219] on div "868 Night Shift ( 04:15 PM - 04:00 AM )" at bounding box center [731, 217] width 448 height 18
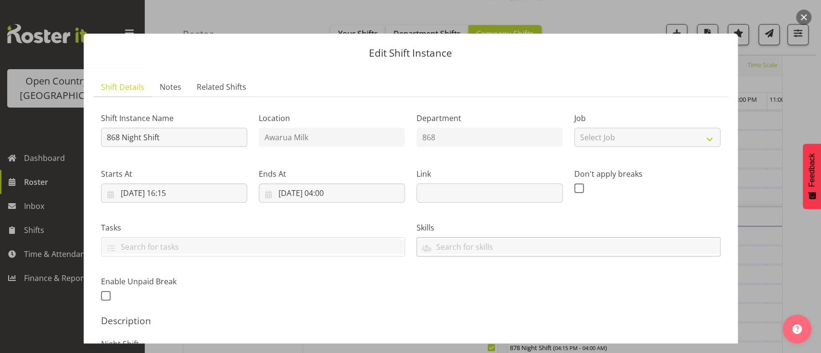
scroll to position [156, 0]
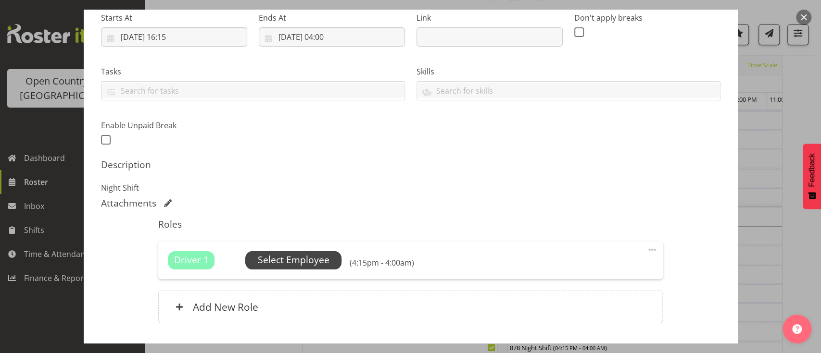
click at [322, 261] on span "Select Employee" at bounding box center [294, 260] width 72 height 14
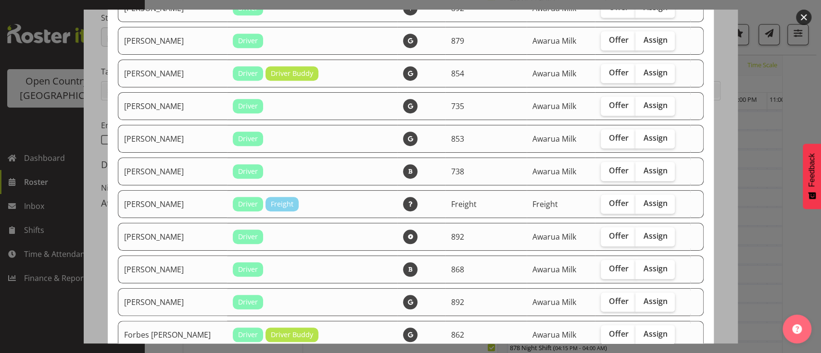
scroll to position [462, 0]
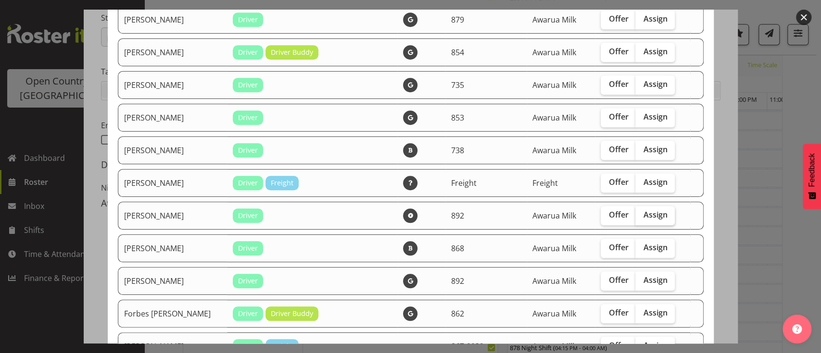
click at [635, 218] on label "Assign" at bounding box center [654, 215] width 39 height 19
click at [635, 218] on input "Assign" at bounding box center [638, 215] width 6 height 6
checkbox input "true"
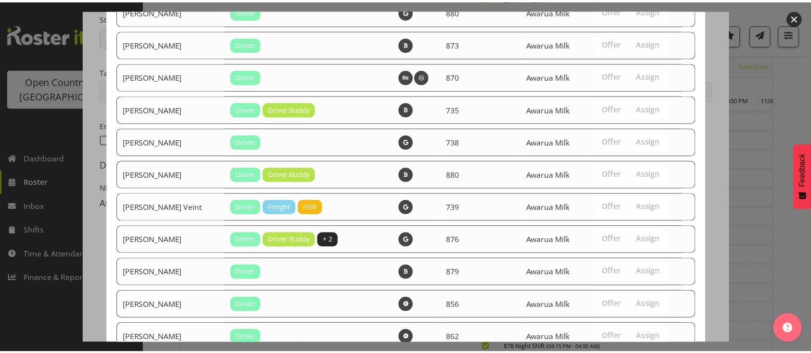
scroll to position [1507, 0]
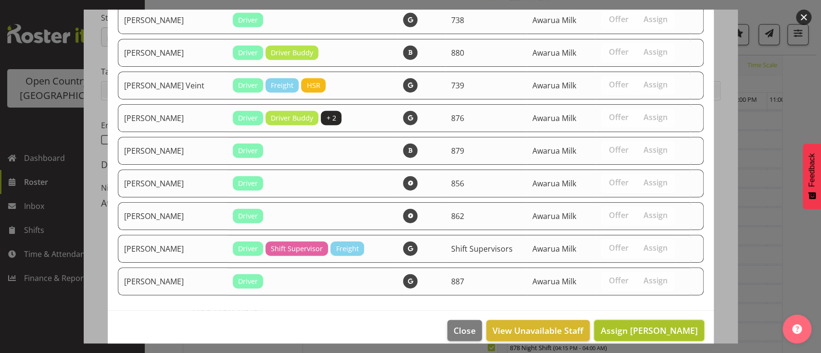
click at [649, 320] on button "Assign Danny Davies" at bounding box center [649, 330] width 110 height 21
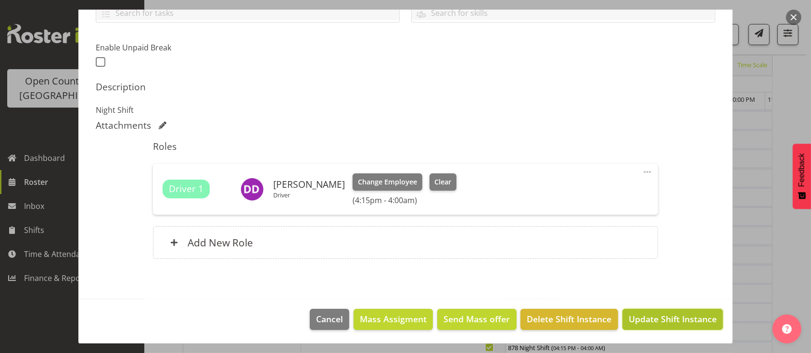
click at [650, 314] on span "Update Shift Instance" at bounding box center [672, 319] width 88 height 13
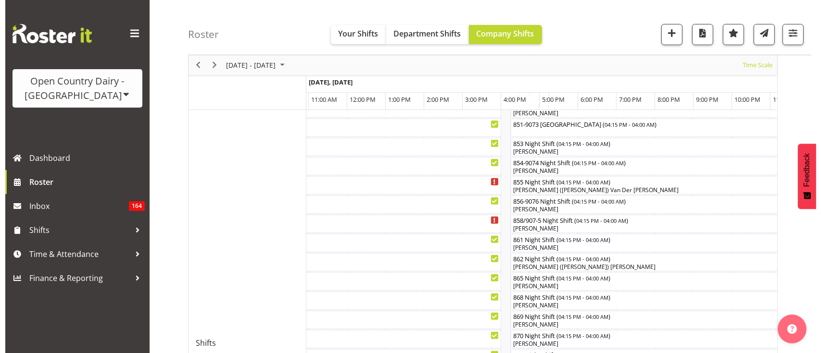
scroll to position [287, 0]
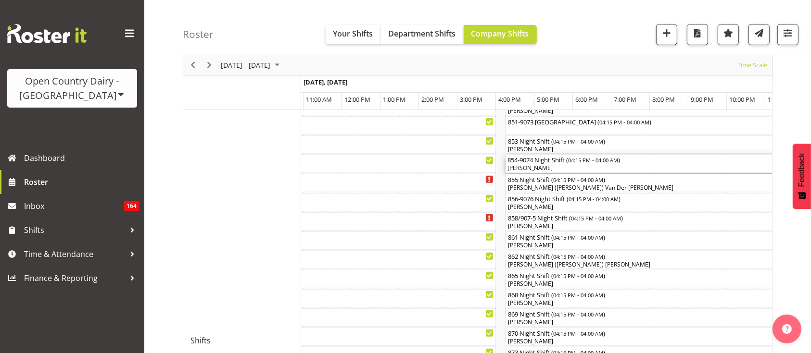
click at [607, 168] on div "[PERSON_NAME]" at bounding box center [731, 168] width 448 height 9
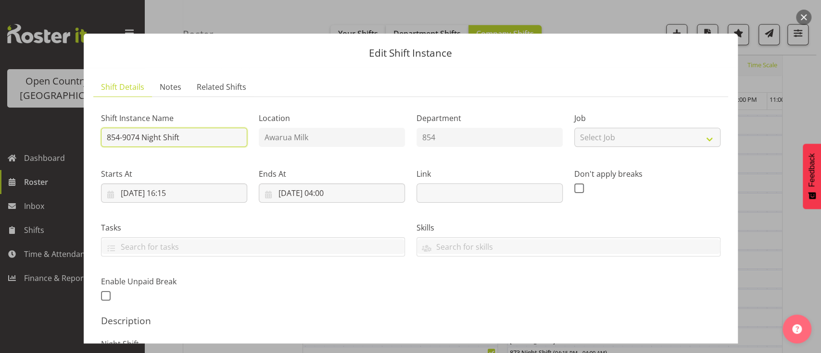
drag, startPoint x: 184, startPoint y: 137, endPoint x: 168, endPoint y: 138, distance: 16.5
click at [168, 138] on input "854-9074 Night Shift" at bounding box center [174, 137] width 146 height 19
click at [183, 137] on input "854-9074 Night Shift" at bounding box center [174, 137] width 146 height 19
type input "854-9074 Night Shif"
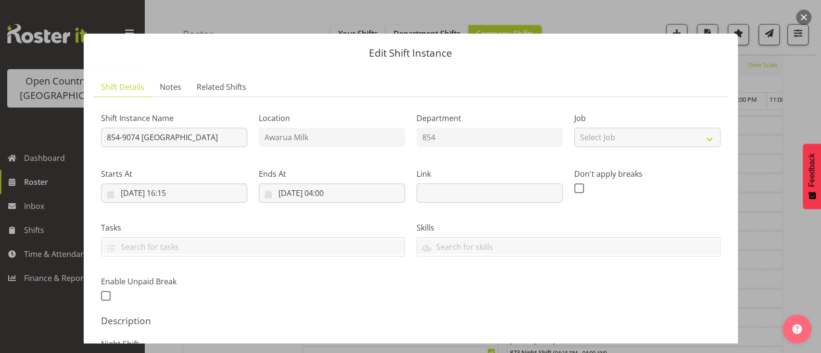
type input "854-9074 [GEOGRAPHIC_DATA]"
click at [485, 231] on label "Skills" at bounding box center [568, 228] width 304 height 12
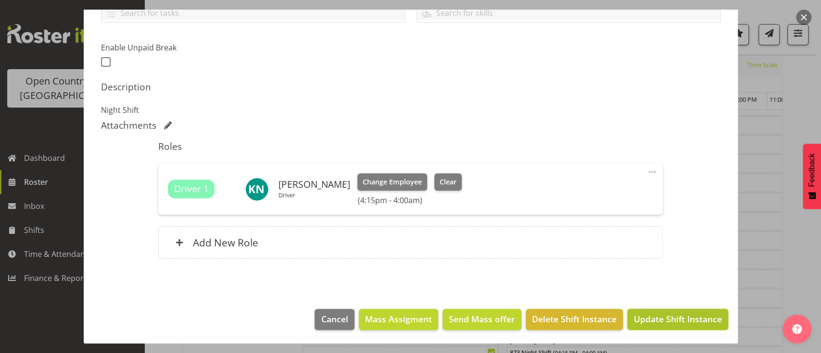
click at [650, 311] on button "Update Shift Instance" at bounding box center [677, 319] width 100 height 21
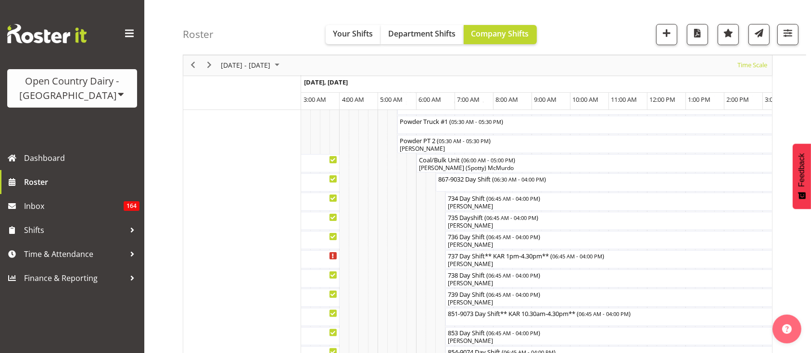
scroll to position [0, 0]
